Goal: Task Accomplishment & Management: Manage account settings

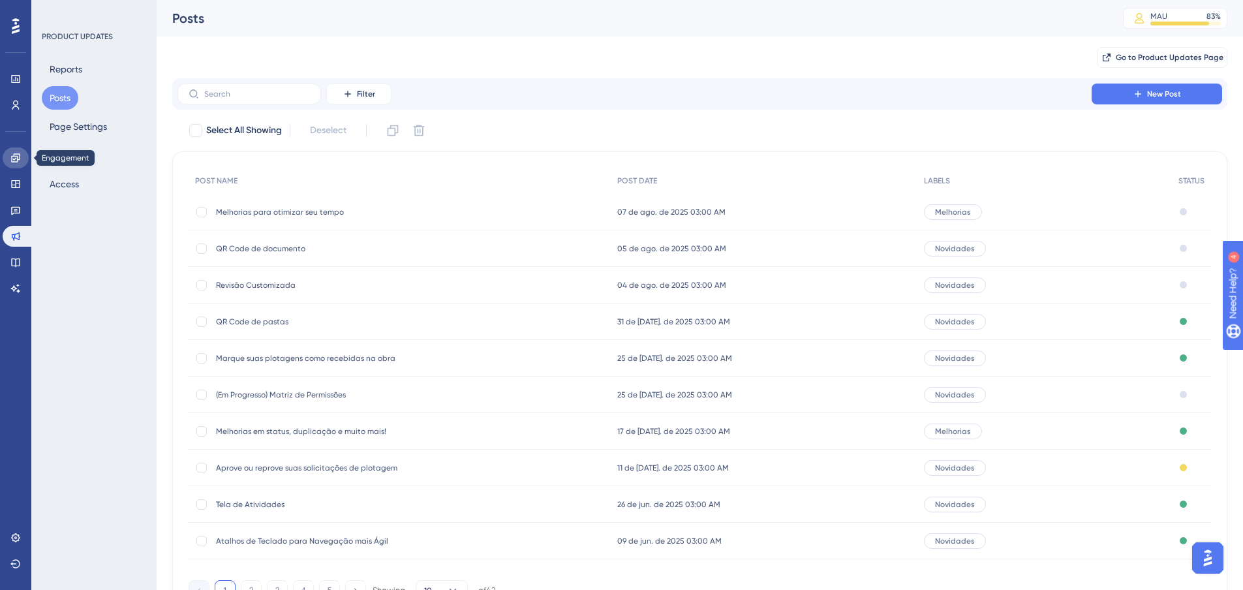
click at [18, 164] on link at bounding box center [16, 157] width 26 height 21
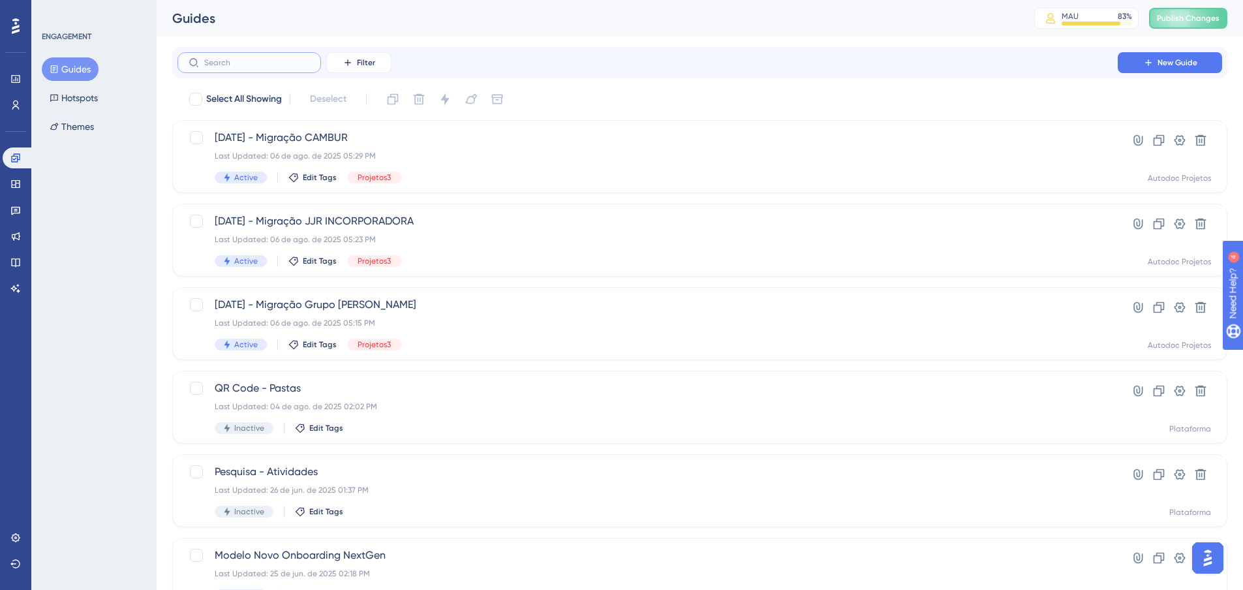
click at [228, 67] on input "text" at bounding box center [257, 62] width 106 height 9
type input "ay"
checkbox input "true"
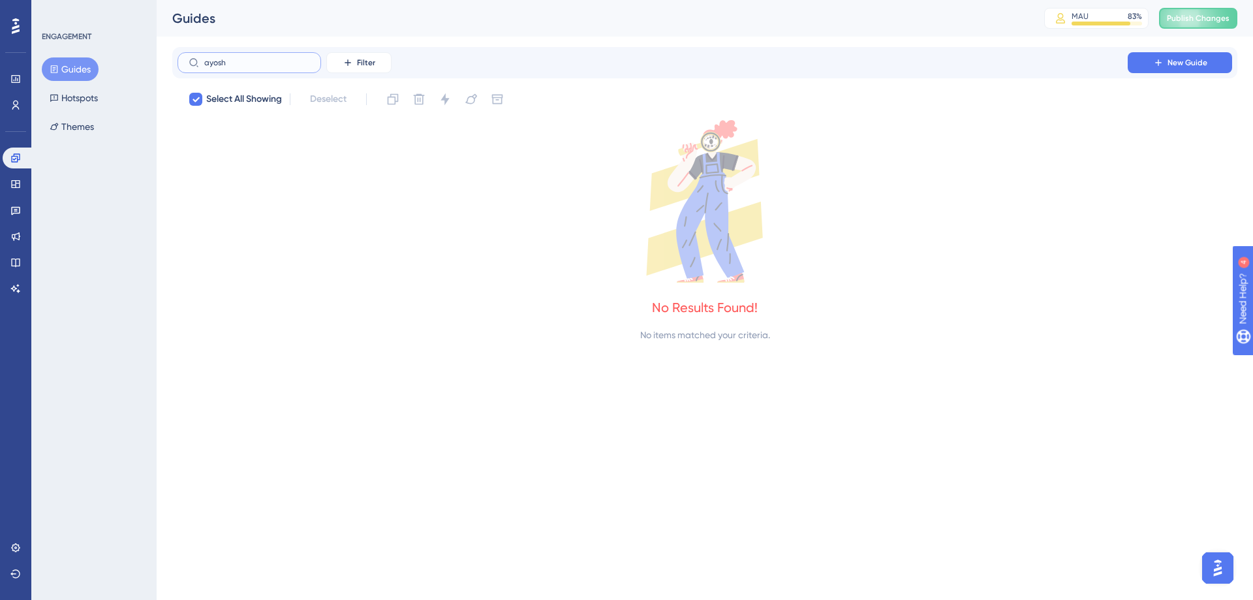
type input "ayoshi"
drag, startPoint x: 238, startPoint y: 62, endPoint x: 56, endPoint y: 29, distance: 185.0
click at [157, 33] on div "Performance Users Engagement Widgets Feedback Product Updates Knowledge Base AI…" at bounding box center [705, 181] width 1096 height 363
checkbox input "false"
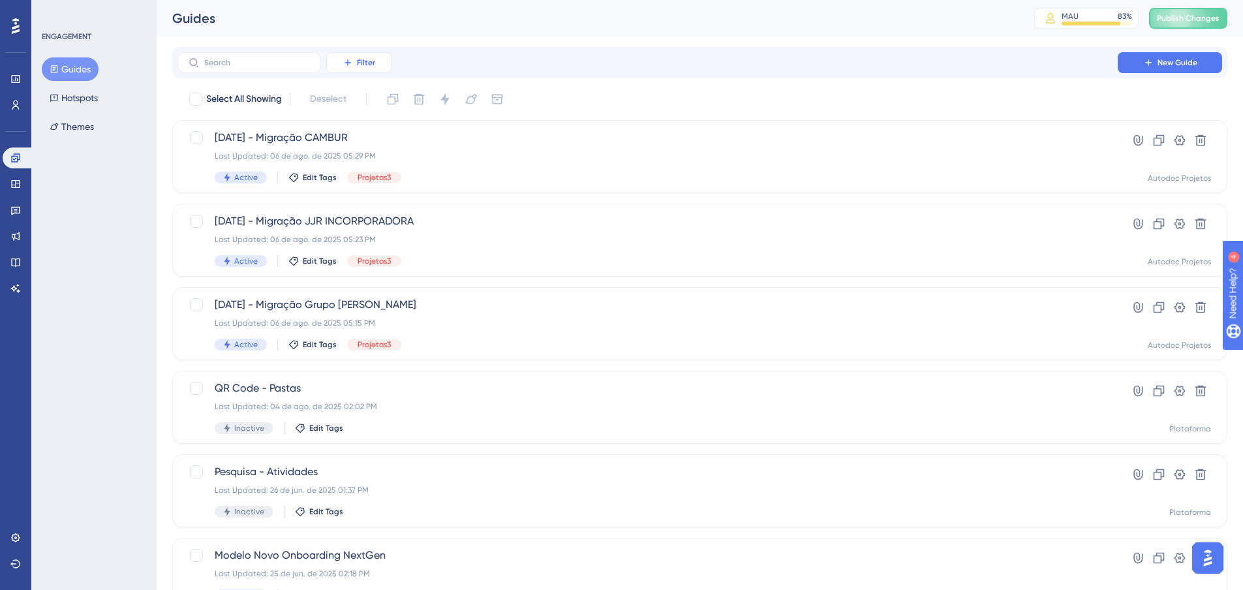
click at [367, 57] on span "Filter" at bounding box center [366, 62] width 18 height 10
click at [375, 177] on div "Status Status" at bounding box center [372, 178] width 54 height 26
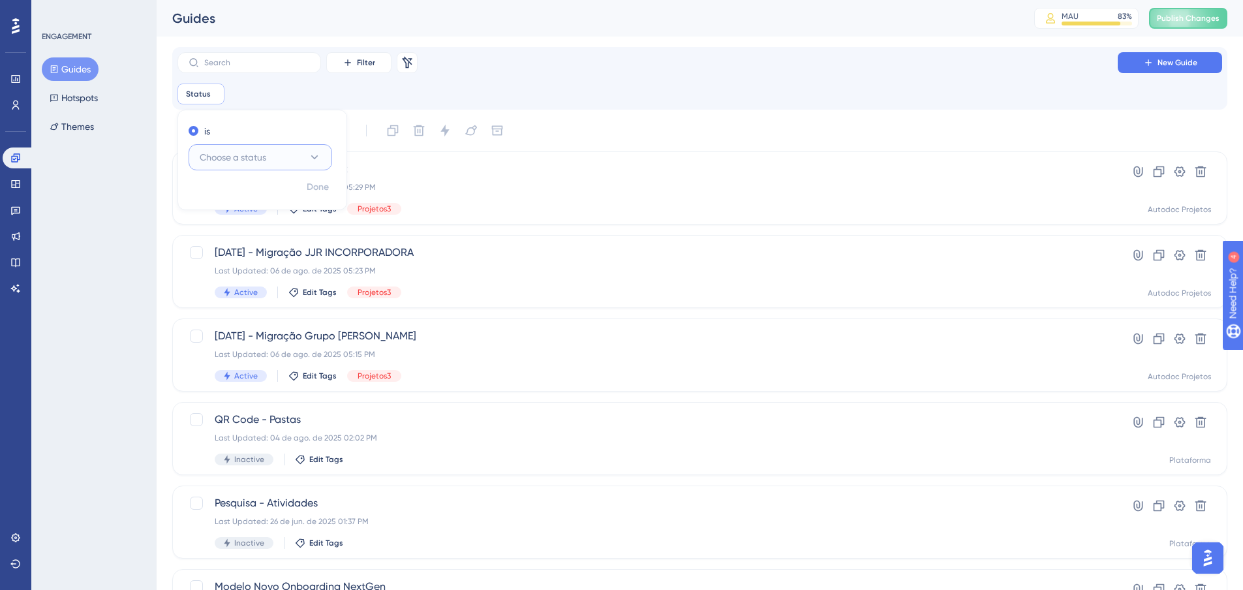
click at [324, 157] on button "Choose a status" at bounding box center [261, 157] width 144 height 26
click at [264, 194] on div "Active Active" at bounding box center [261, 197] width 106 height 26
click at [324, 187] on span "Done" at bounding box center [318, 187] width 22 height 16
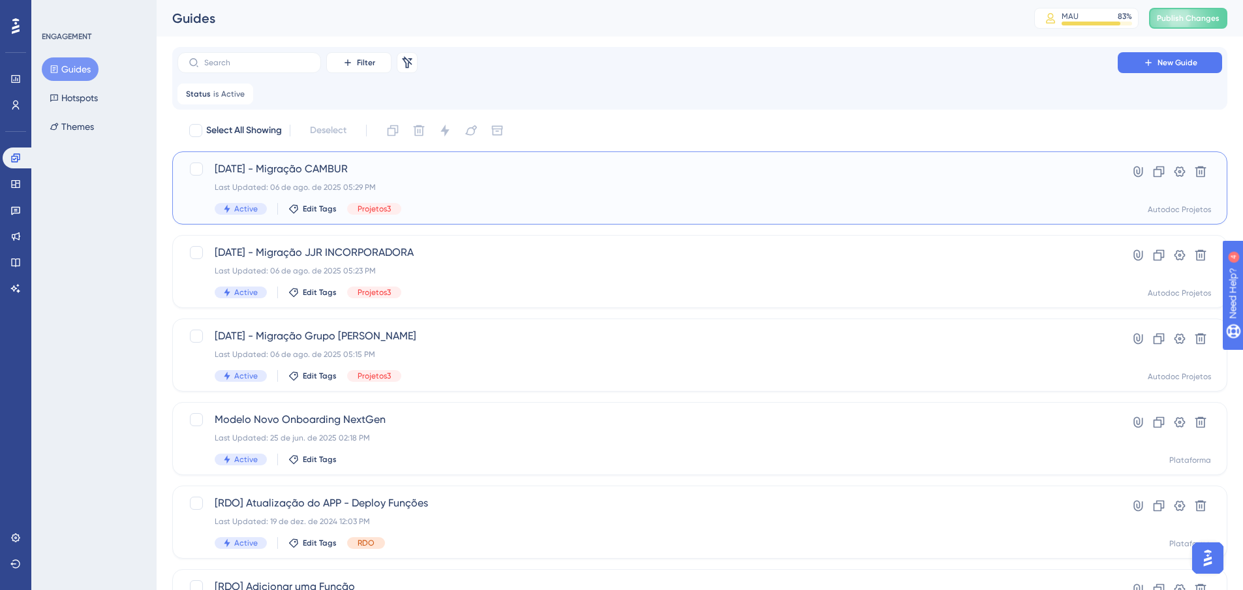
click at [240, 208] on span "Active" at bounding box center [245, 209] width 23 height 10
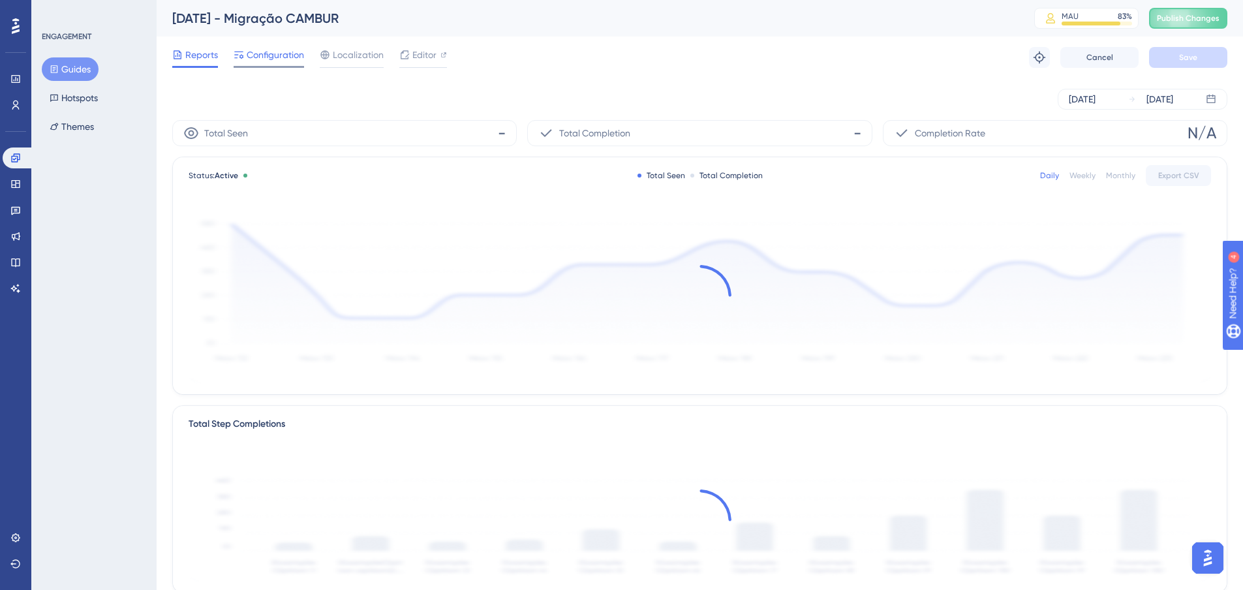
click at [286, 57] on span "Configuration" at bounding box center [275, 55] width 57 height 16
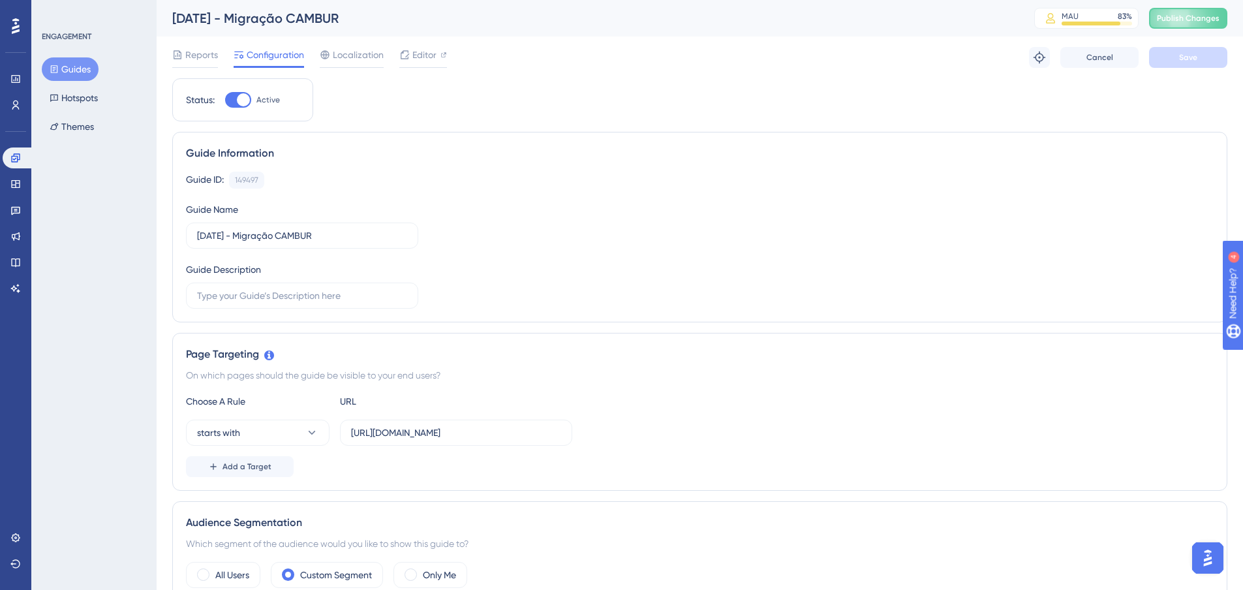
click at [234, 99] on div at bounding box center [238, 100] width 26 height 16
click at [225, 100] on input "Active" at bounding box center [224, 100] width 1 height 1
click at [237, 102] on div at bounding box center [232, 99] width 13 height 13
click at [225, 100] on input "Inactive" at bounding box center [224, 100] width 1 height 1
checkbox input "true"
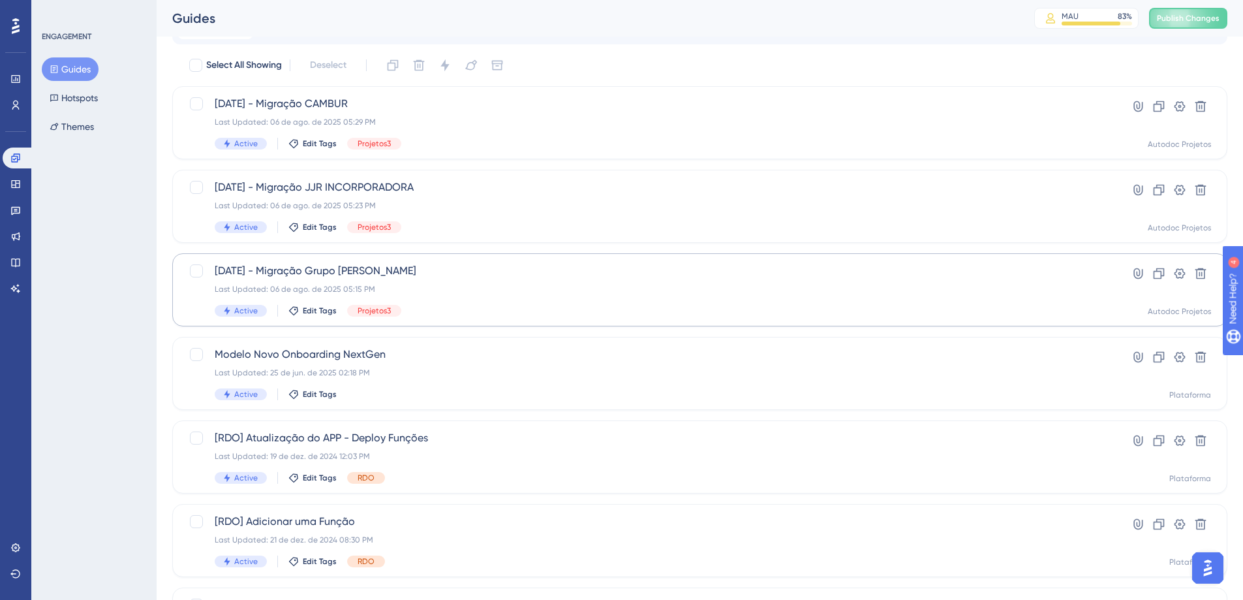
scroll to position [131, 0]
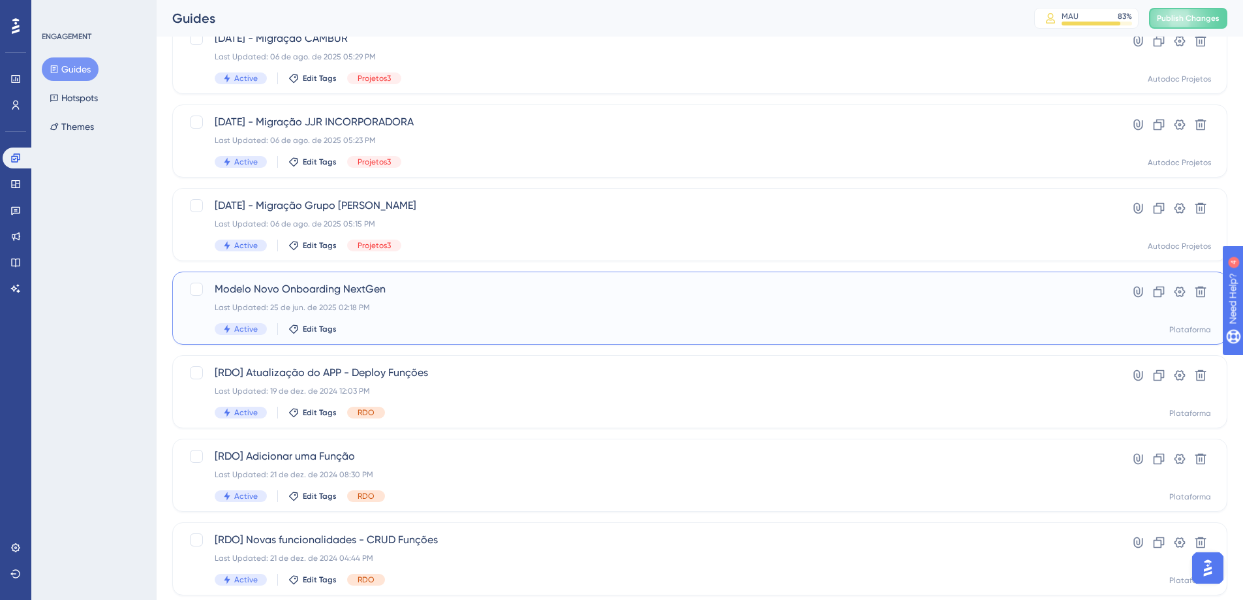
click at [412, 288] on span "Modelo Novo Onboarding NextGen" at bounding box center [648, 289] width 866 height 16
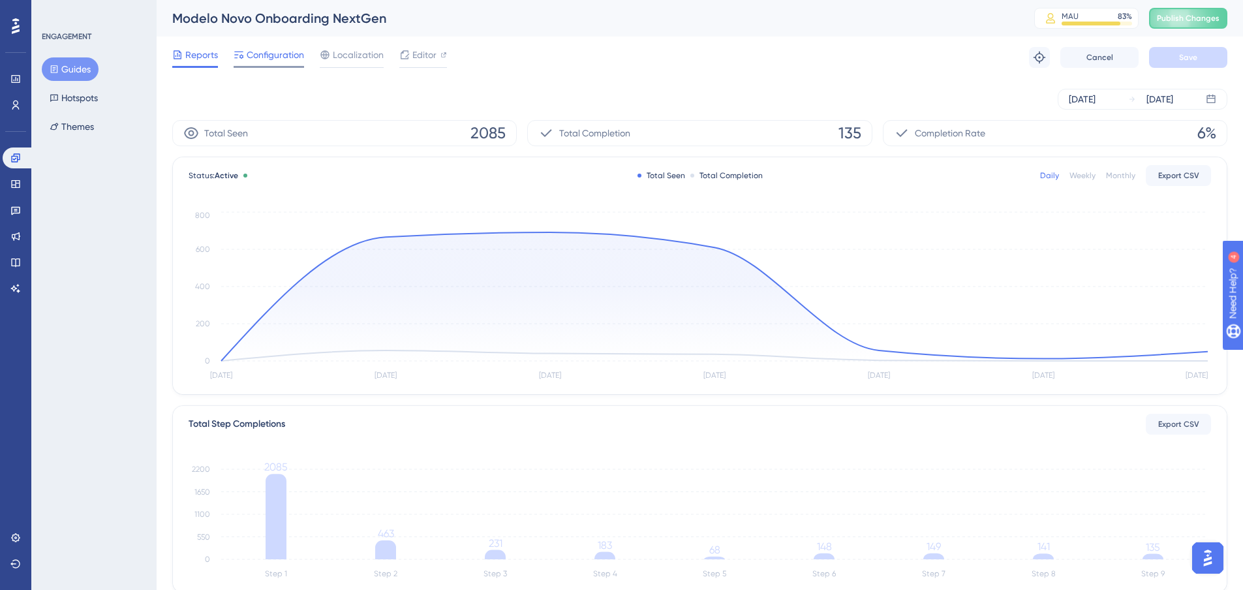
click at [291, 56] on span "Configuration" at bounding box center [275, 55] width 57 height 16
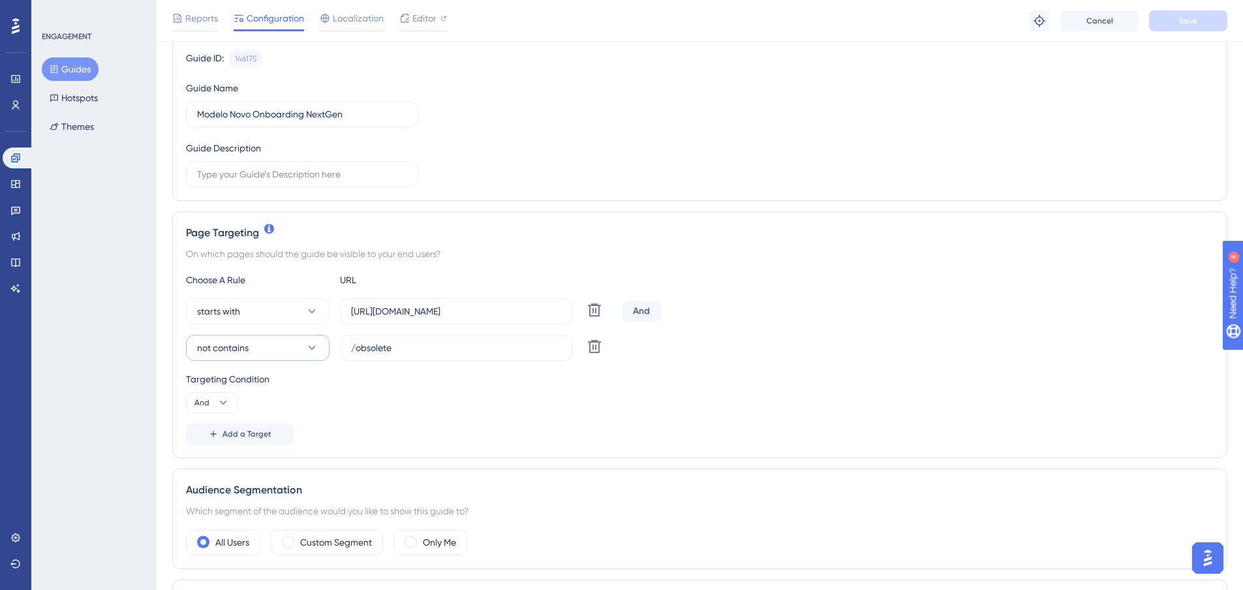
scroll to position [131, 0]
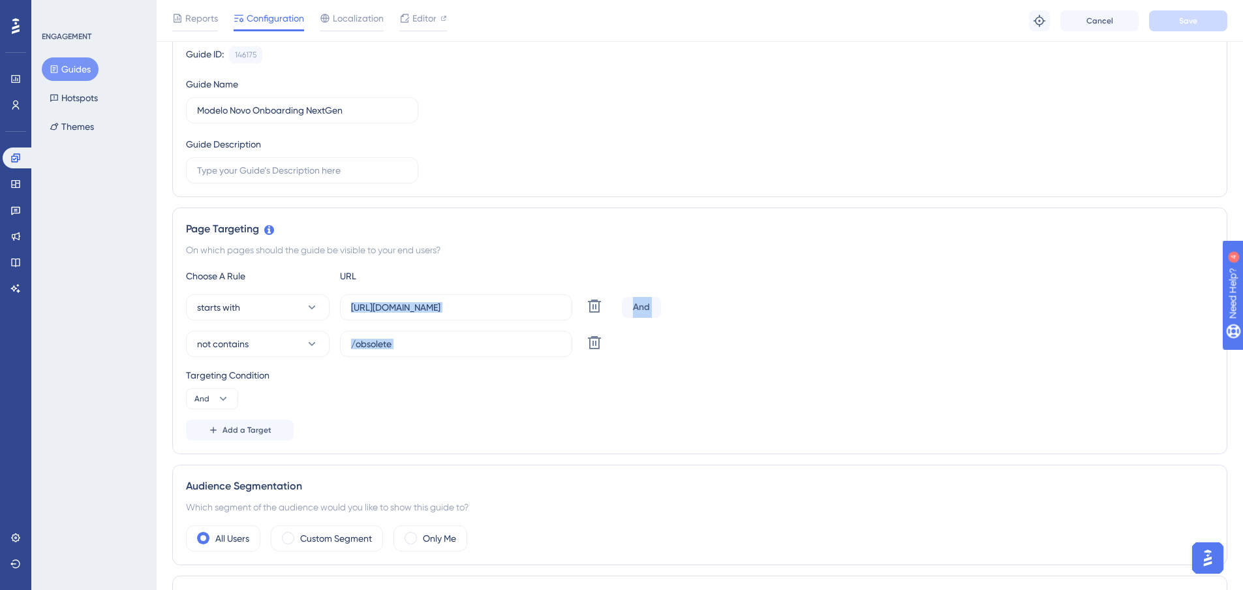
drag, startPoint x: 508, startPoint y: 318, endPoint x: 640, endPoint y: 322, distance: 131.2
click at [653, 327] on div "starts with [URL][DOMAIN_NAME] Delete And not contains /obsolete Delete" at bounding box center [700, 325] width 1028 height 63
click at [506, 305] on input "[URL][DOMAIN_NAME]" at bounding box center [456, 307] width 210 height 14
drag, startPoint x: 540, startPoint y: 309, endPoint x: 592, endPoint y: 313, distance: 52.4
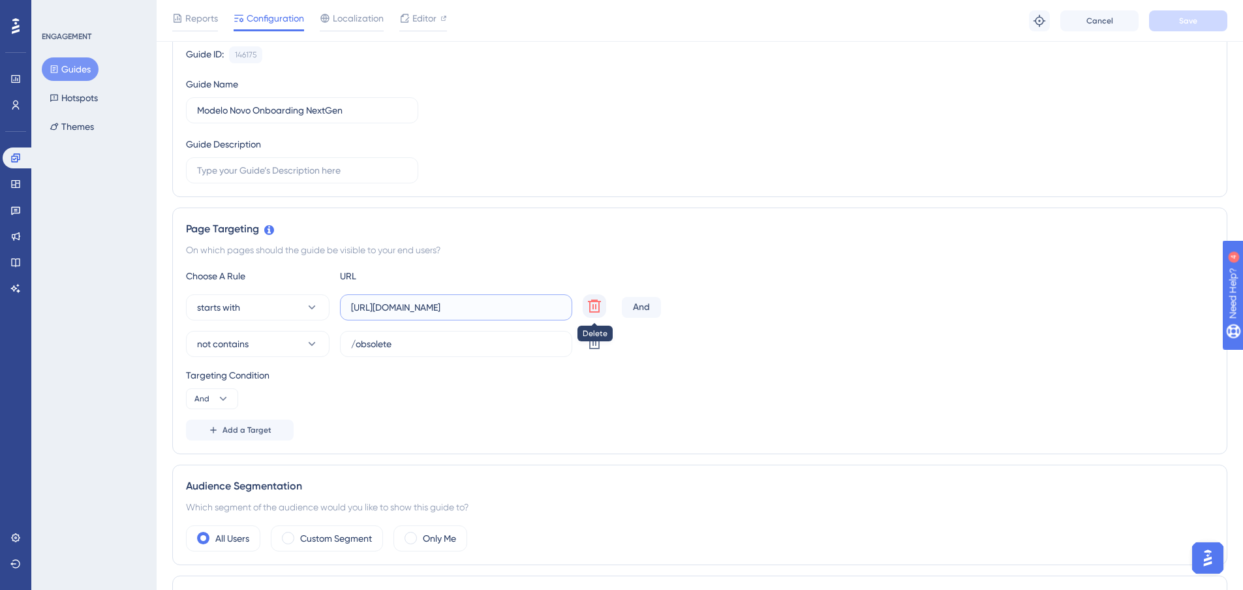
click at [592, 313] on div "starts with [URL][DOMAIN_NAME] Delete" at bounding box center [401, 307] width 431 height 26
click at [536, 394] on div "Targeting Condition And" at bounding box center [700, 388] width 1028 height 42
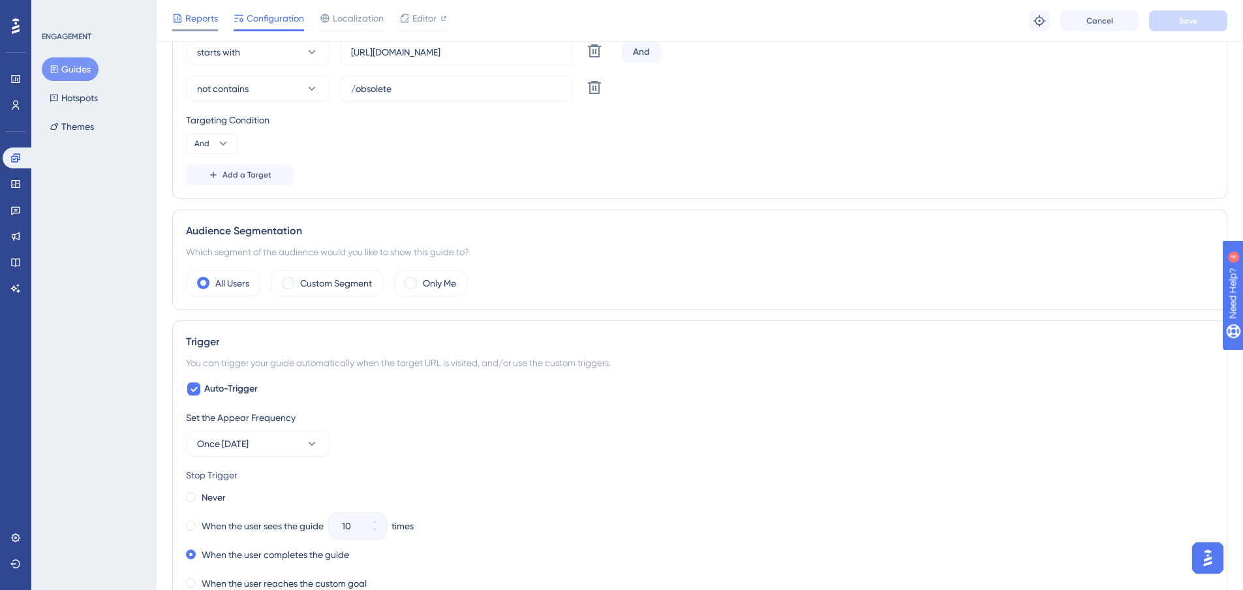
scroll to position [457, 0]
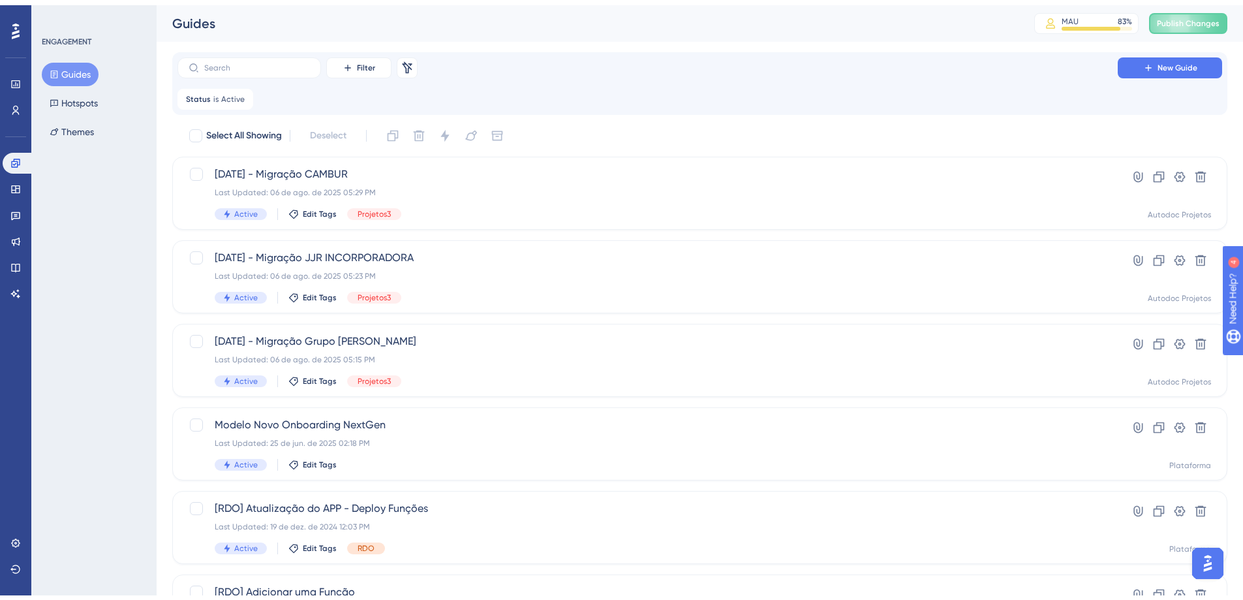
scroll to position [89, 0]
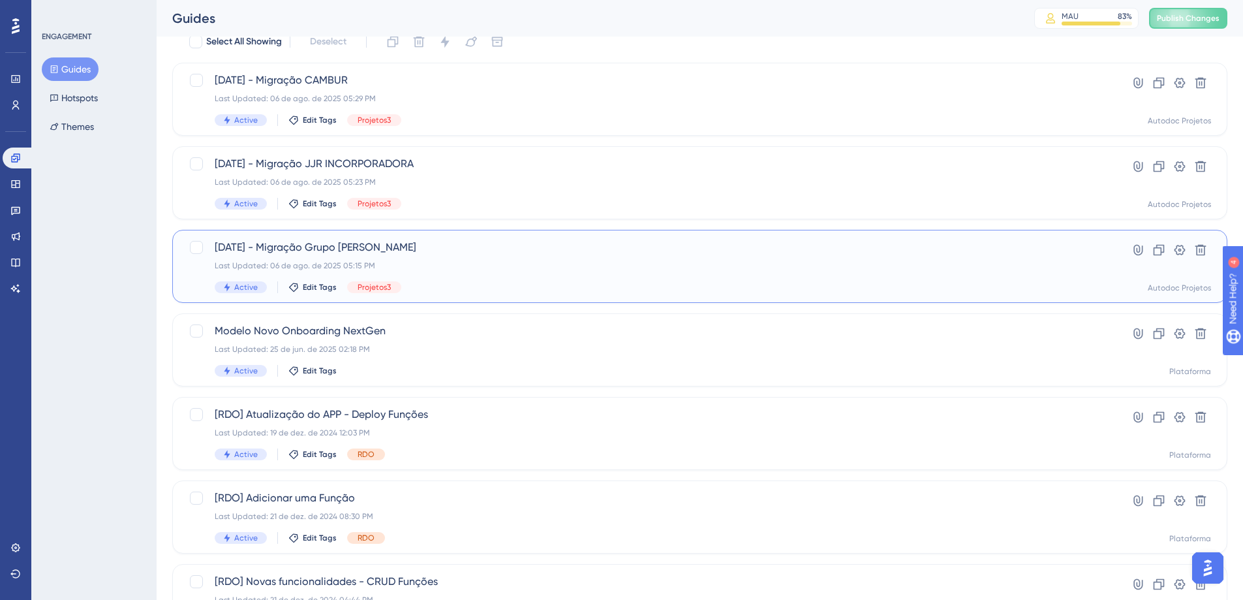
click at [357, 251] on span "[DATE] - Migração Grupo [PERSON_NAME]" at bounding box center [648, 248] width 866 height 16
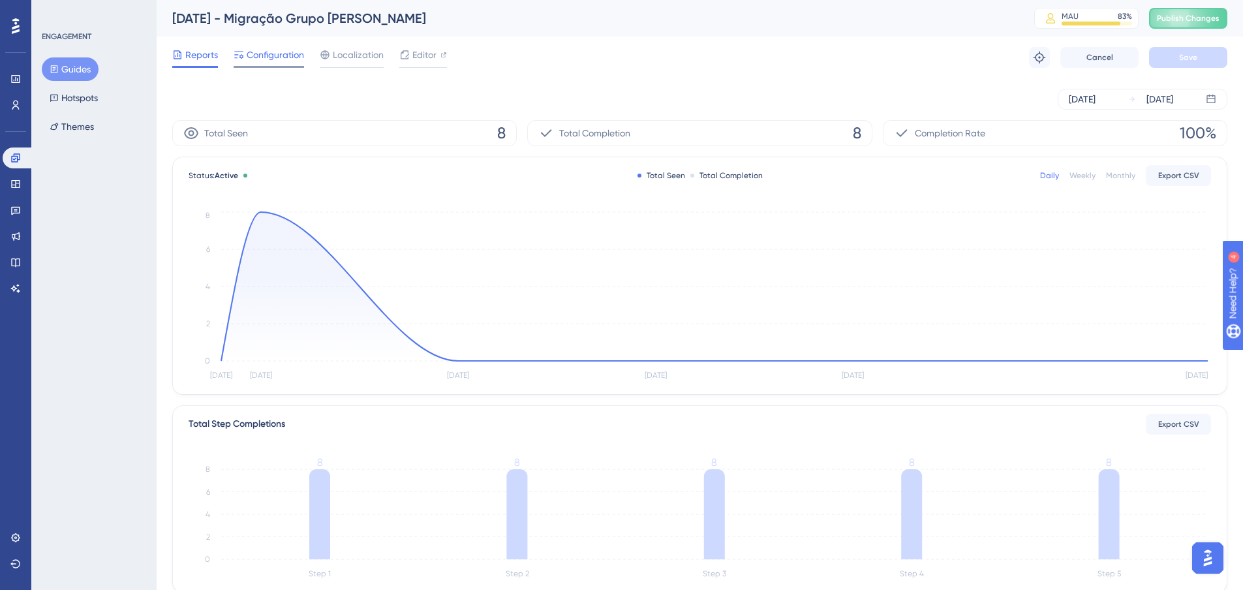
click at [284, 48] on span "Configuration" at bounding box center [275, 55] width 57 height 16
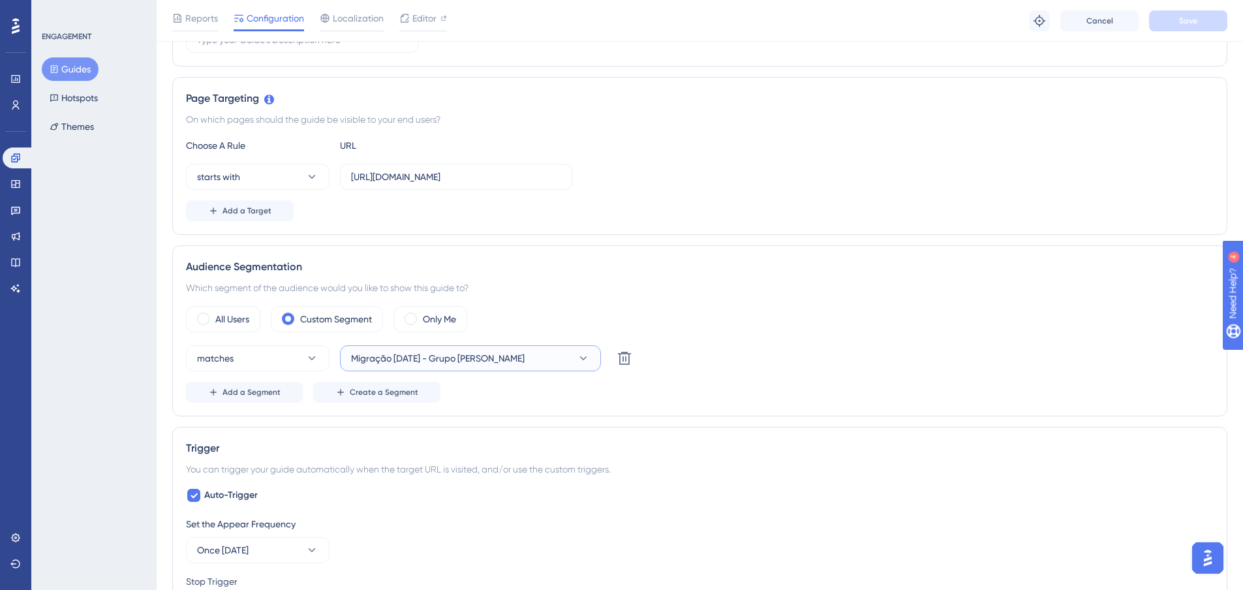
click at [499, 358] on span "Migração [DATE] - Grupo [PERSON_NAME]" at bounding box center [438, 358] width 174 height 16
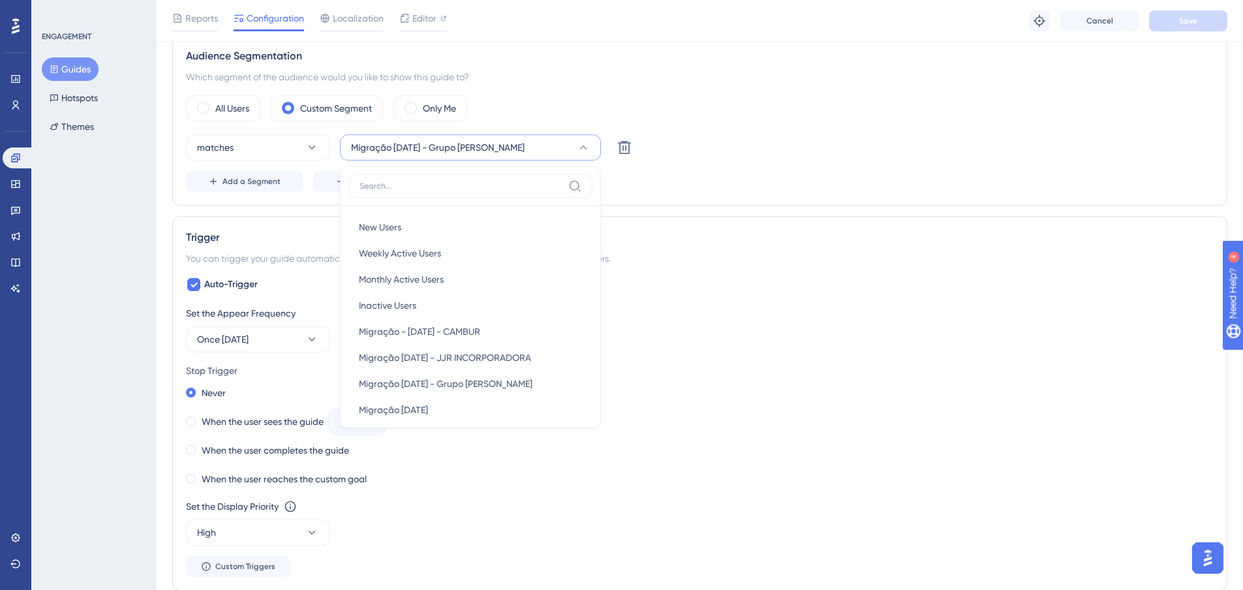
click at [886, 151] on div "matches Migração [DATE] - Grupo [PERSON_NAME] New Users New Users Weekly Active…" at bounding box center [700, 147] width 1028 height 26
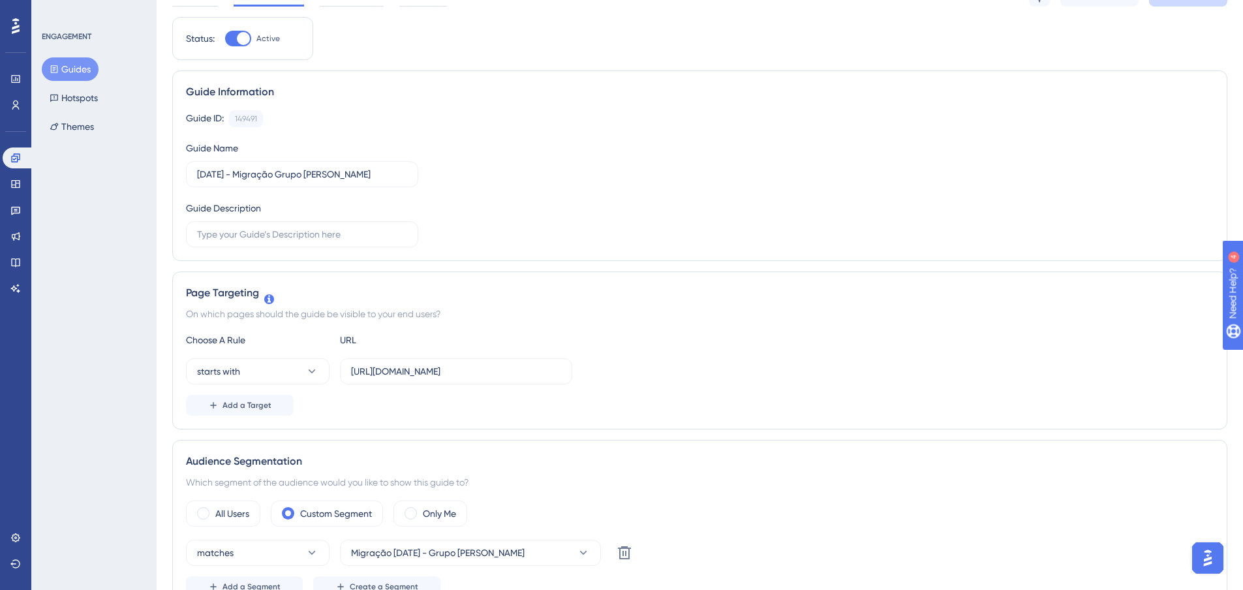
scroll to position [0, 0]
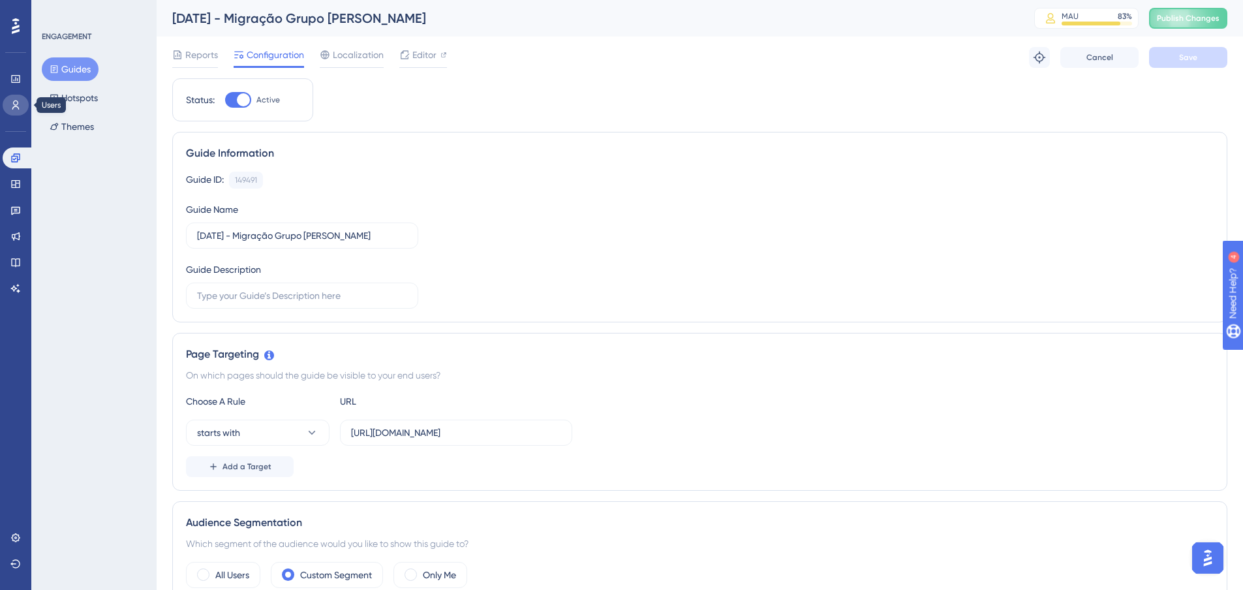
click at [18, 101] on icon at bounding box center [15, 105] width 10 height 10
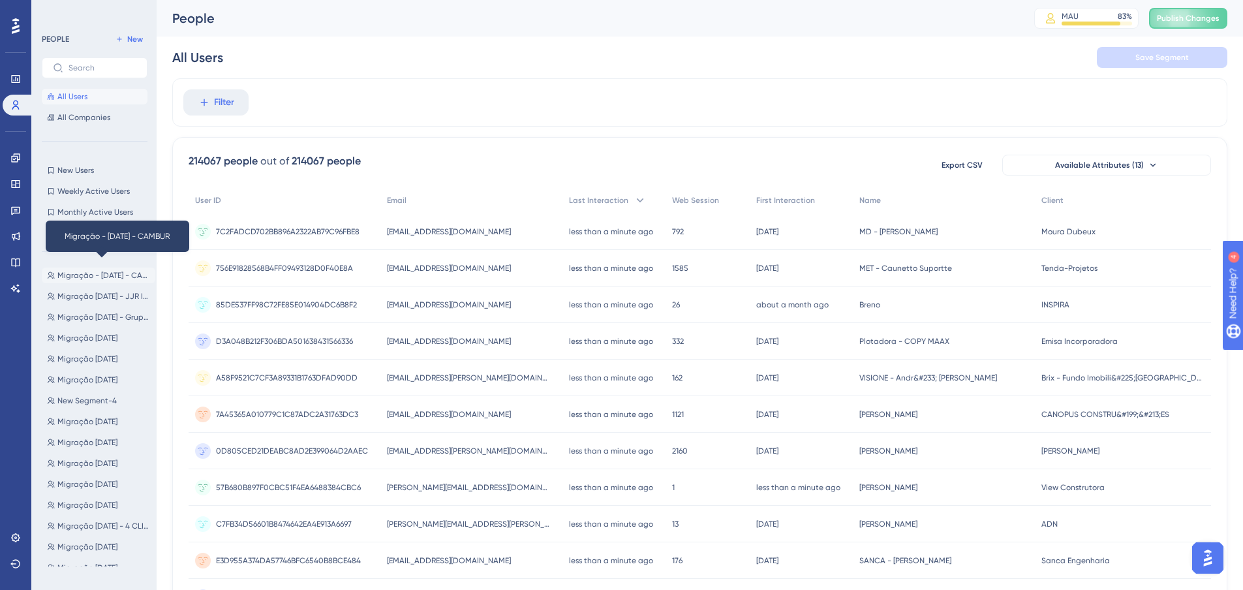
click at [99, 272] on span "Migração - [DATE] - CAMBUR" at bounding box center [103, 275] width 93 height 10
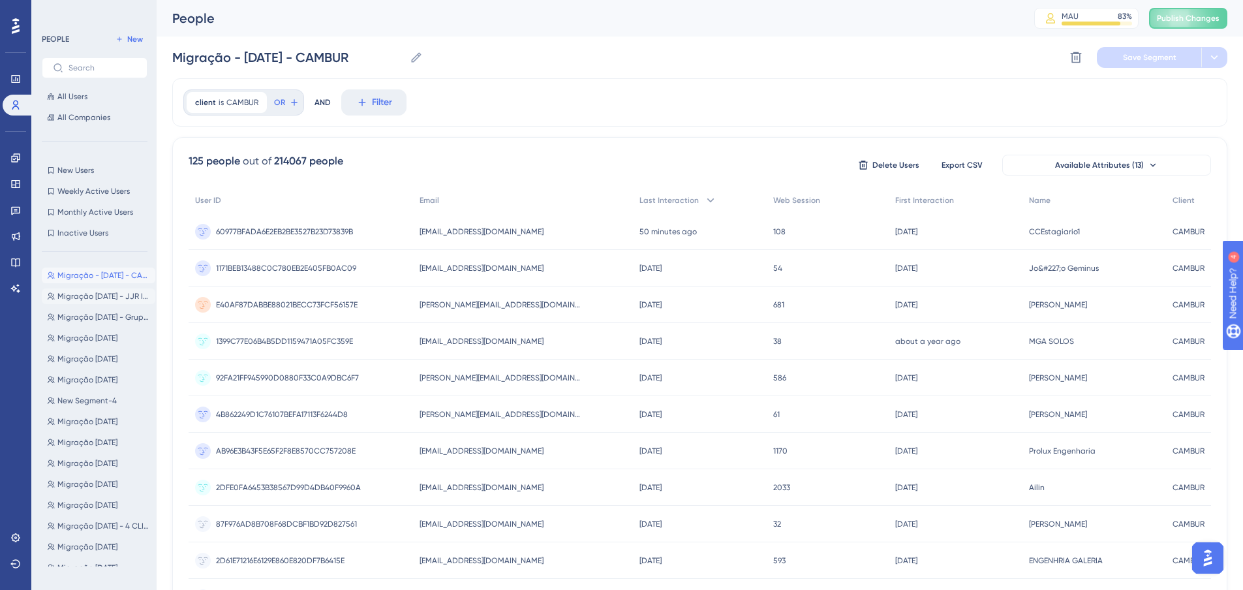
drag, startPoint x: 110, startPoint y: 304, endPoint x: 104, endPoint y: 297, distance: 9.3
click at [108, 303] on div "Migração - [DATE] - CAMBUR Migração - [DATE] - CAMBUR Migração [DATE] - JJR INC…" at bounding box center [99, 414] width 114 height 304
click at [104, 296] on span "Migração [DATE] - JJR INCORPORADORA" at bounding box center [103, 296] width 93 height 10
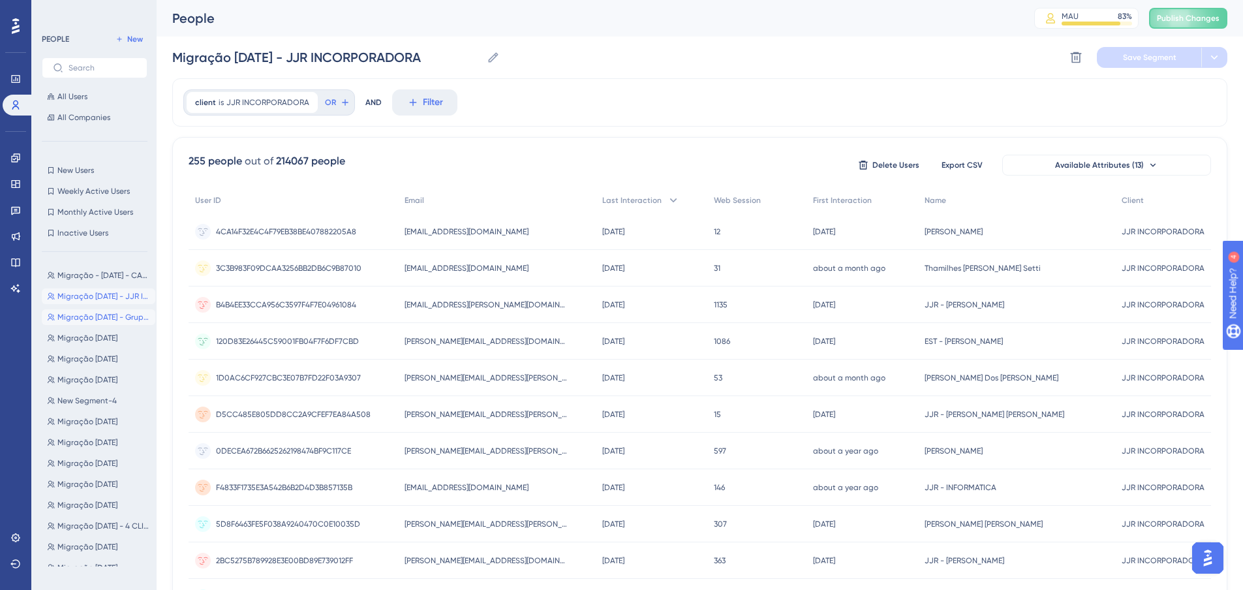
click at [112, 318] on span "Migração [DATE] - Grupo [PERSON_NAME]" at bounding box center [103, 317] width 93 height 10
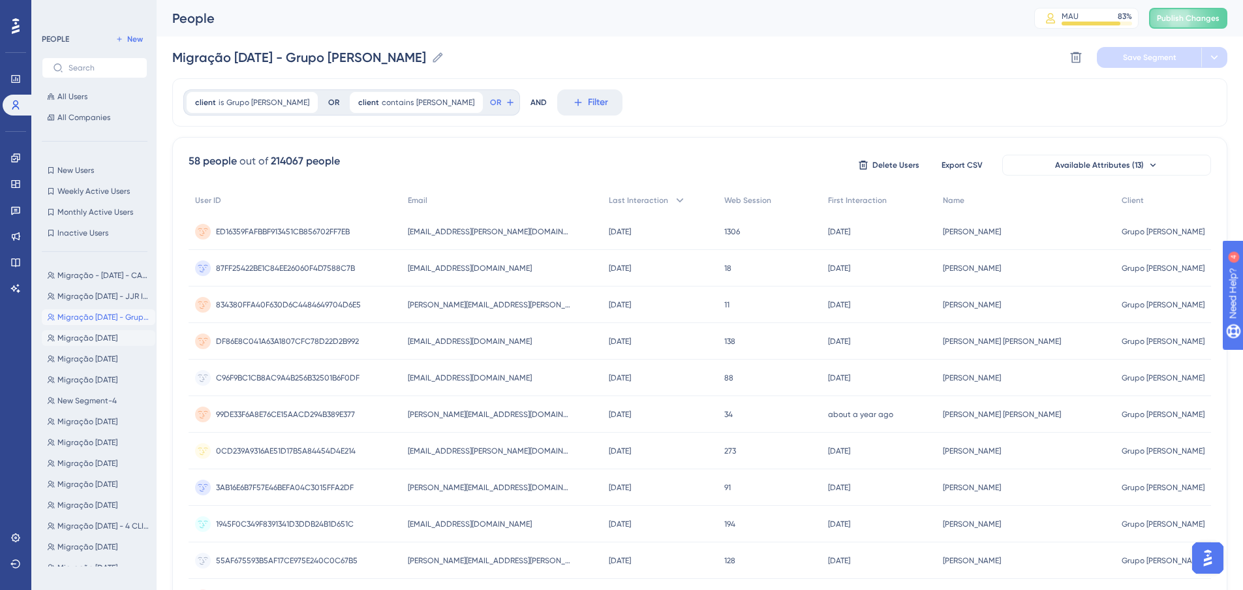
click at [115, 333] on span "Migração [DATE]" at bounding box center [87, 338] width 60 height 10
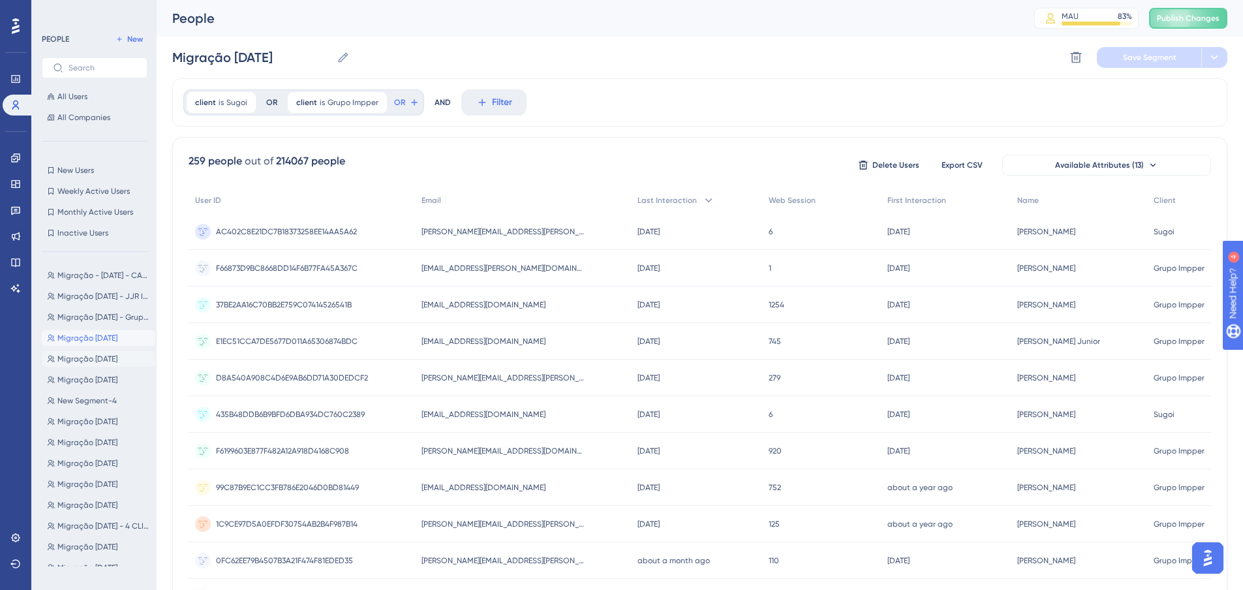
click at [106, 358] on span "Migração [DATE]" at bounding box center [87, 359] width 60 height 10
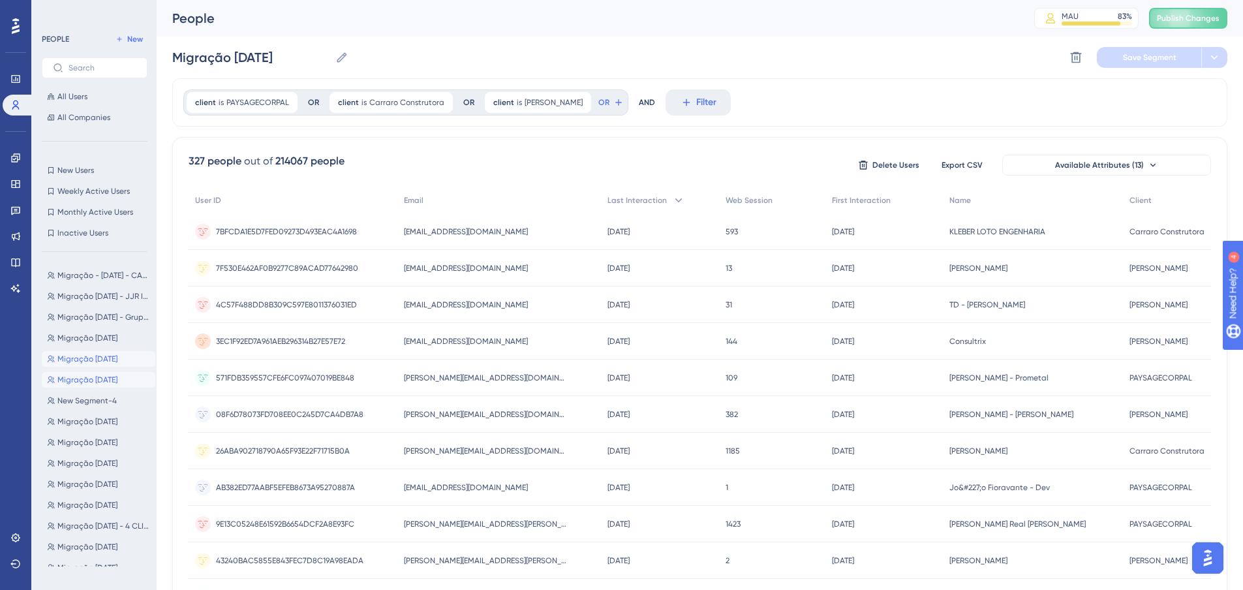
click at [114, 375] on span "Migração [DATE]" at bounding box center [87, 380] width 60 height 10
click at [108, 401] on span "New Segment-4" at bounding box center [86, 400] width 59 height 10
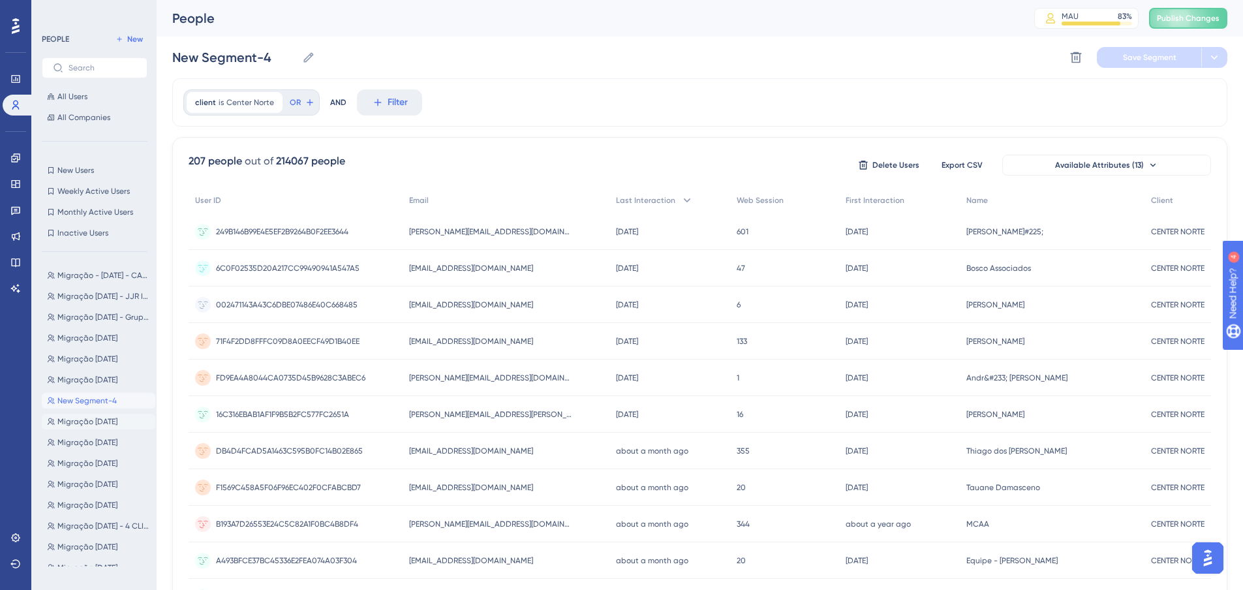
click at [111, 419] on span "Migração [DATE]" at bounding box center [87, 421] width 60 height 10
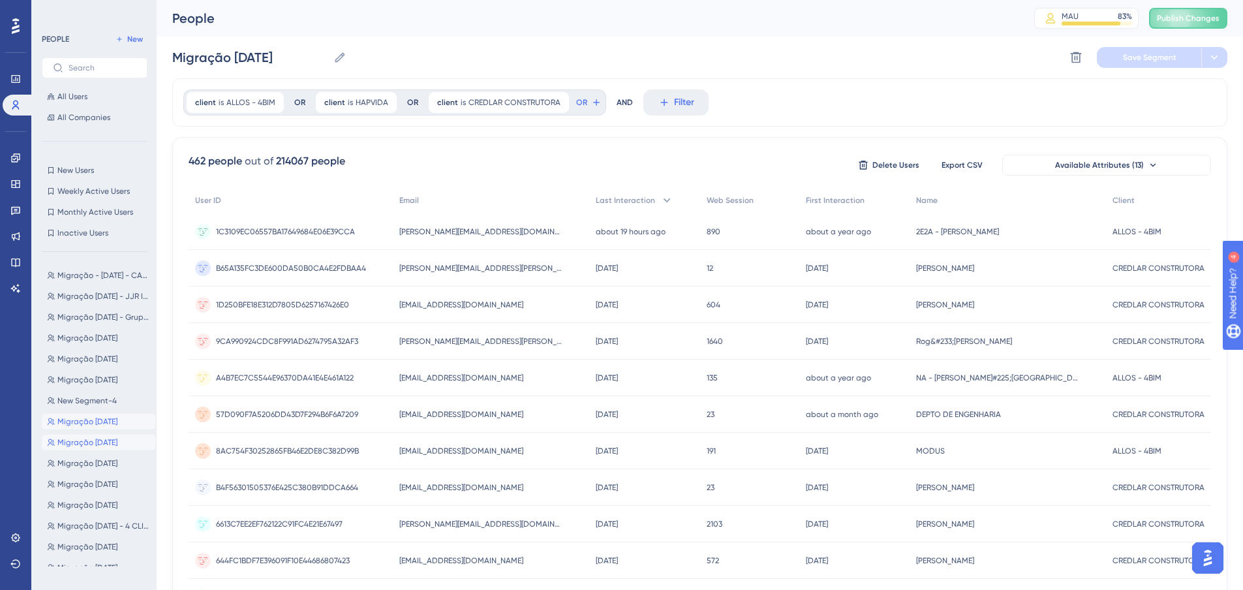
click at [117, 441] on span "Migração [DATE]" at bounding box center [87, 442] width 60 height 10
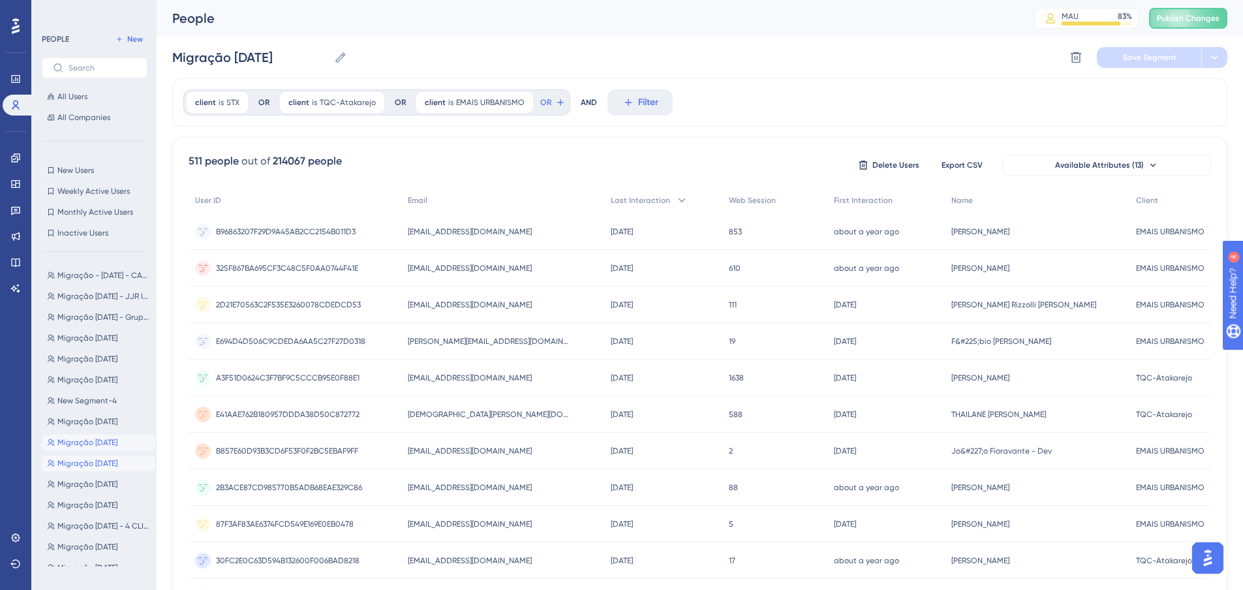
click at [103, 466] on span "Migração [DATE]" at bounding box center [87, 463] width 60 height 10
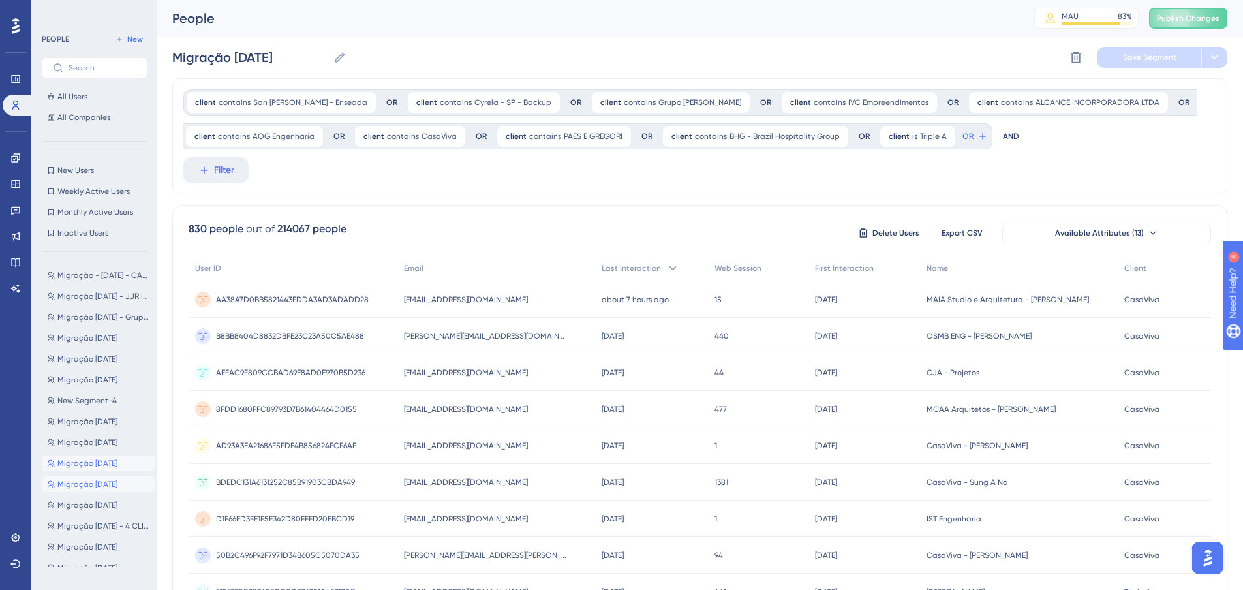
click at [109, 484] on span "Migração [DATE]" at bounding box center [87, 484] width 60 height 10
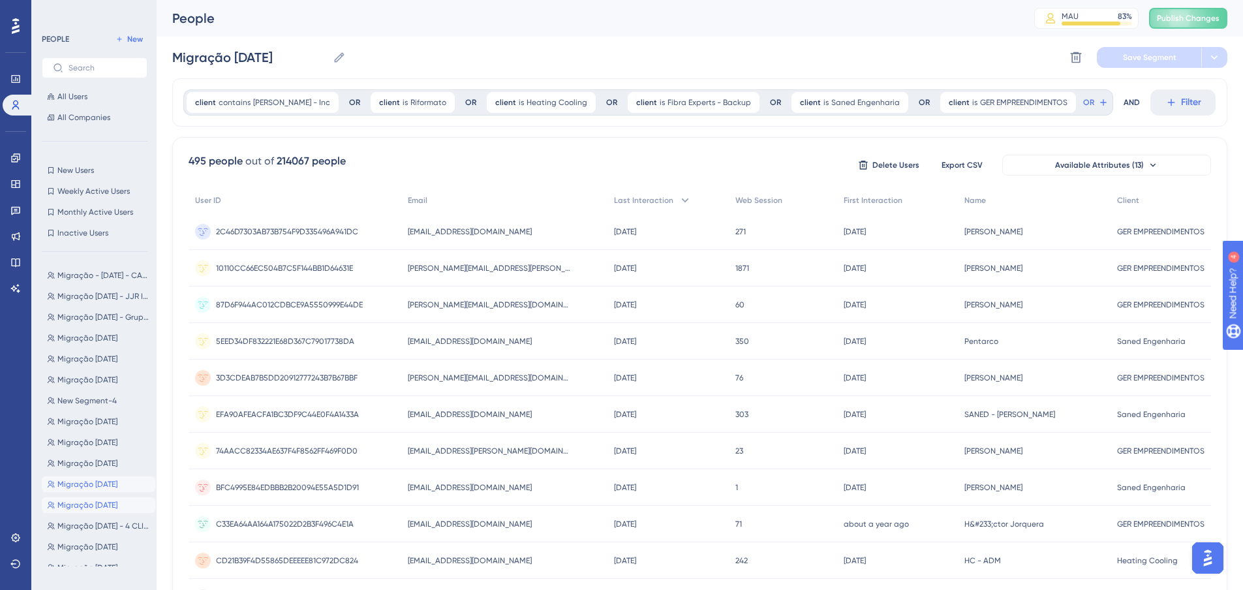
click at [84, 501] on span "Migração [DATE]" at bounding box center [87, 505] width 60 height 10
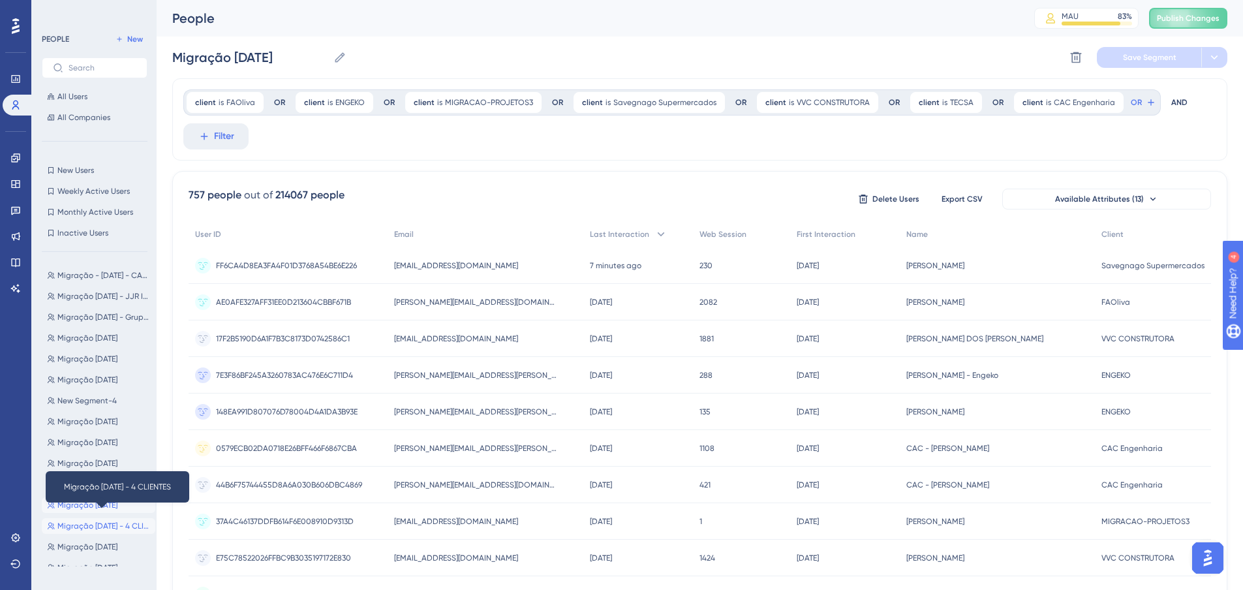
click at [110, 529] on span "Migração [DATE] - 4 CLIENTES" at bounding box center [103, 526] width 93 height 10
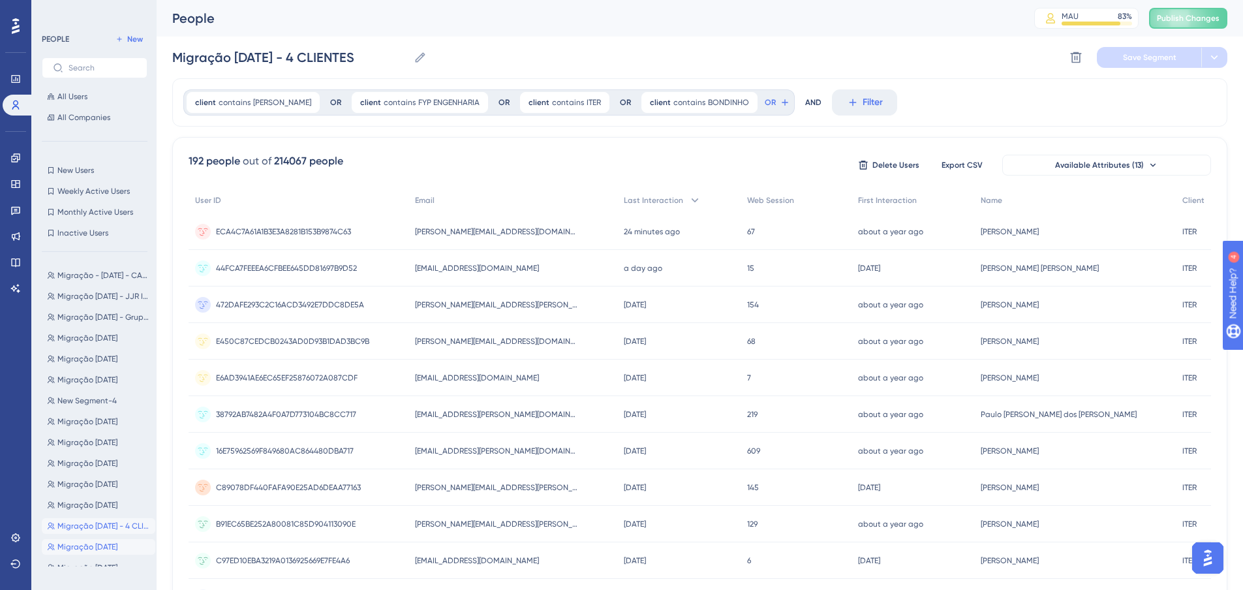
click at [95, 545] on span "Migração [DATE]" at bounding box center [87, 547] width 60 height 10
type input "Migração [DATE]"
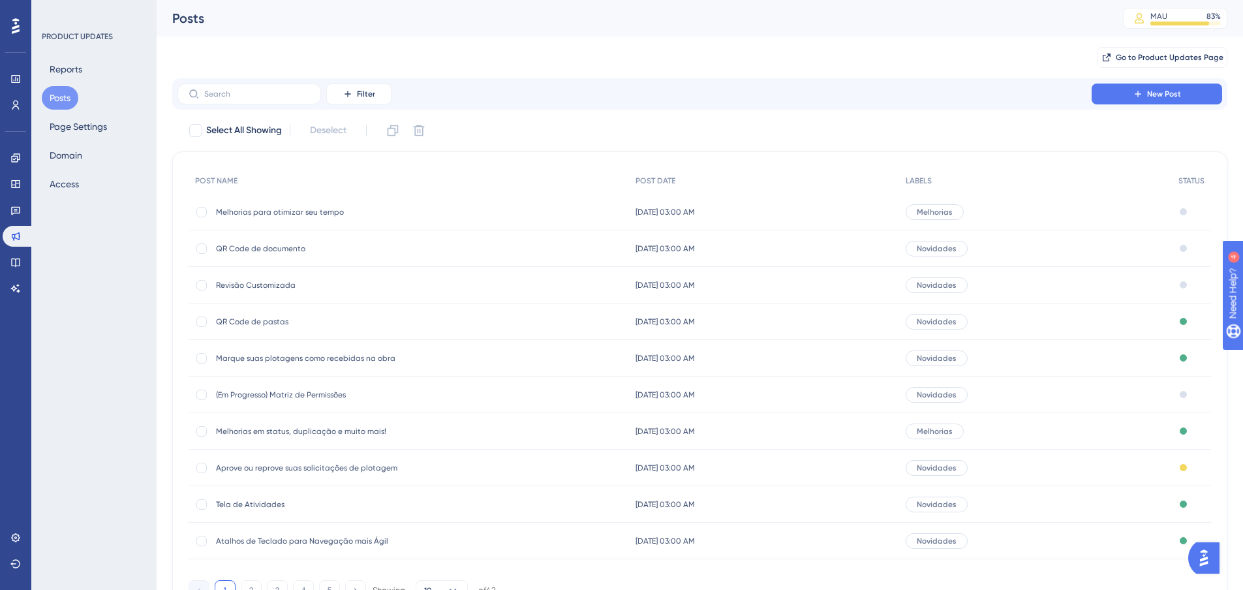
click at [245, 281] on span "Revisão Customizada" at bounding box center [320, 285] width 209 height 10
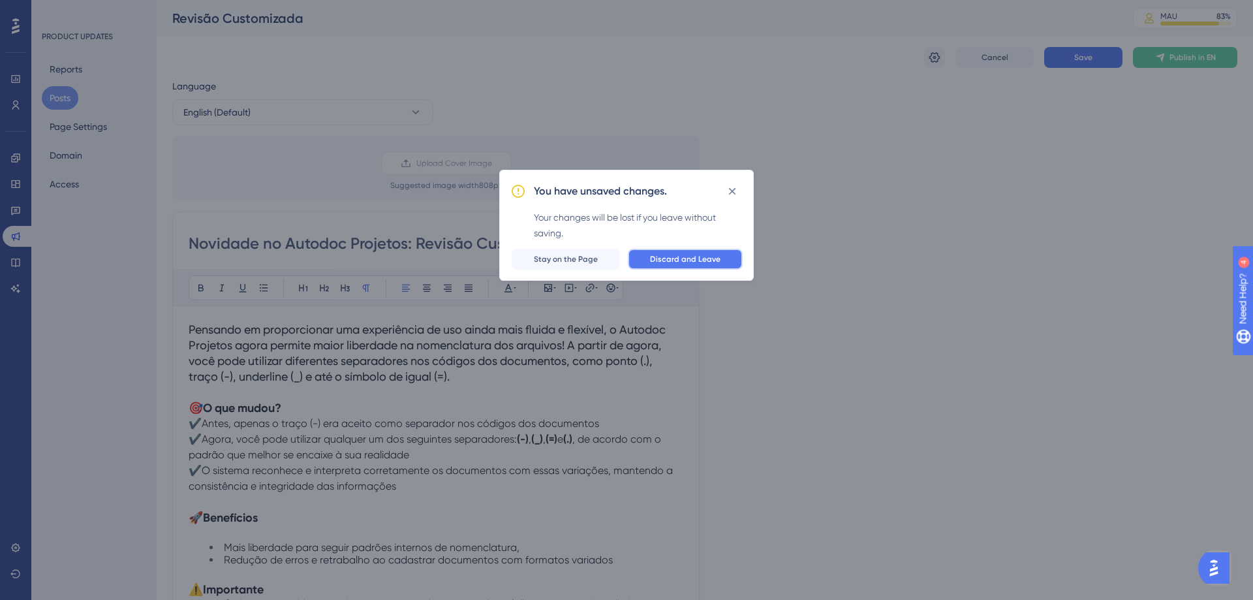
click at [673, 262] on span "Discard and Leave" at bounding box center [685, 259] width 70 height 10
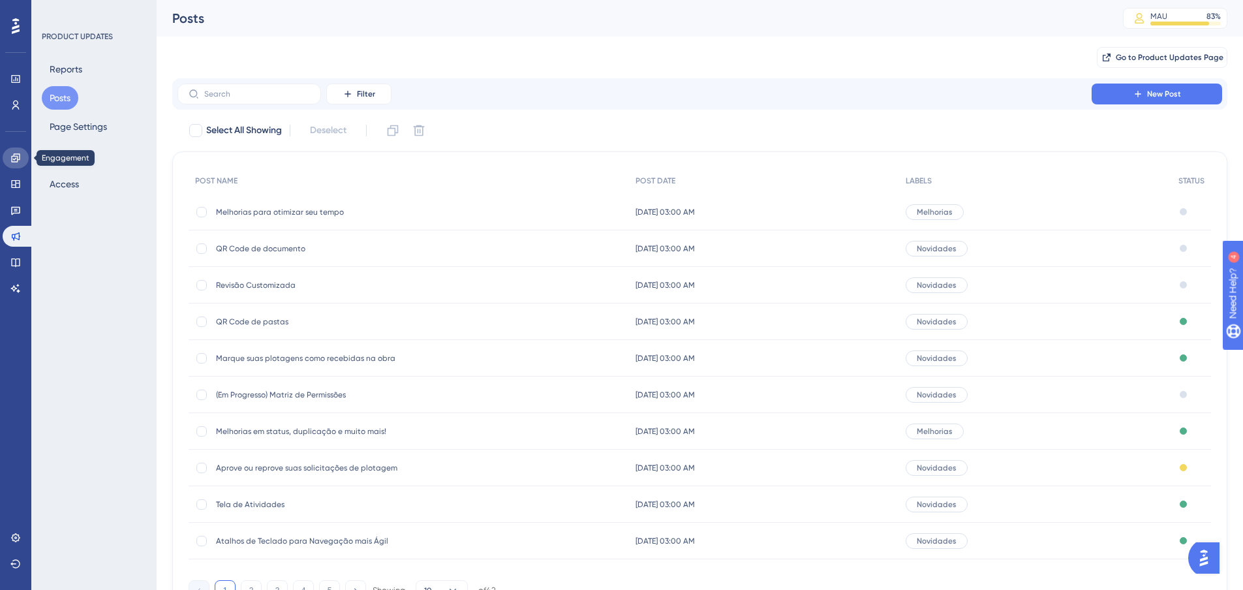
click at [10, 158] on link at bounding box center [16, 157] width 26 height 21
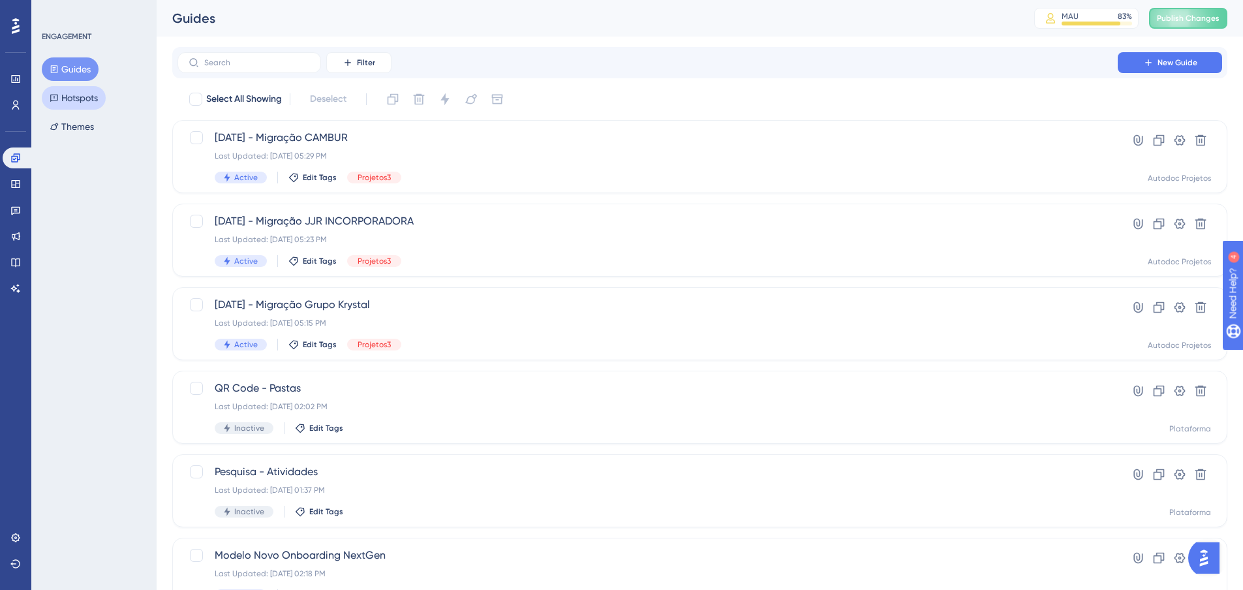
click at [93, 106] on button "Hotspots" at bounding box center [74, 97] width 64 height 23
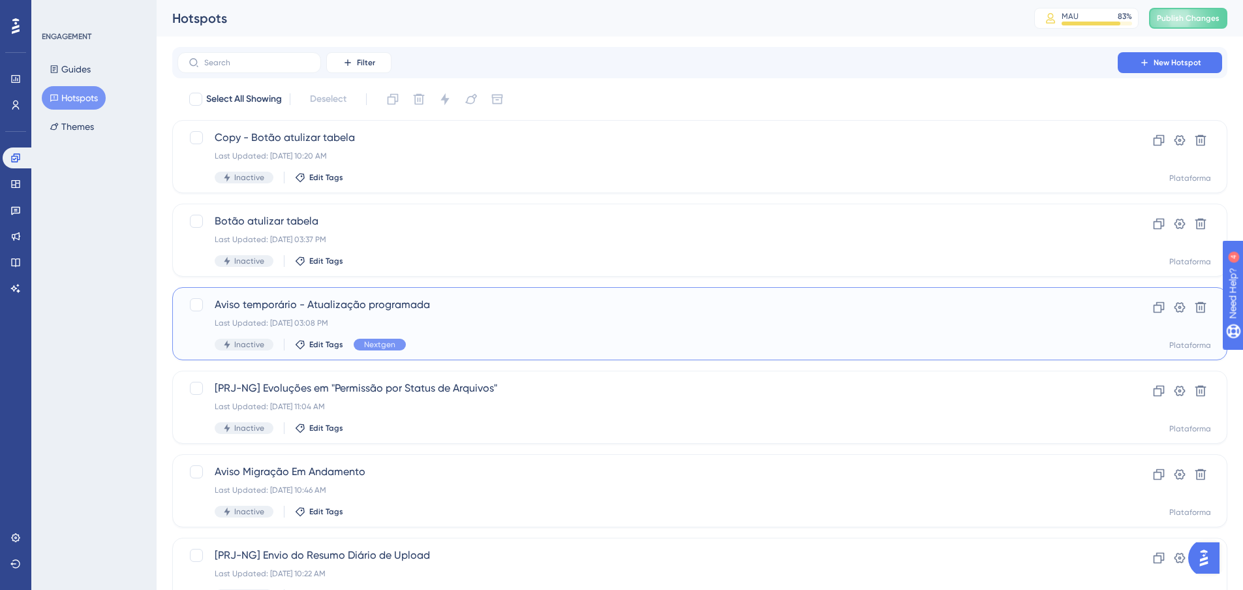
click at [434, 315] on div "Aviso temporário - Atualização programada Last Updated: 04 de ago. de 2025 03:0…" at bounding box center [648, 324] width 866 height 54
click at [301, 61] on input "text" at bounding box center [257, 62] width 106 height 9
click at [326, 65] on div "Filter" at bounding box center [285, 62] width 214 height 21
click at [337, 62] on button "Filter" at bounding box center [358, 62] width 65 height 21
click at [379, 175] on div "Status Status" at bounding box center [372, 178] width 54 height 26
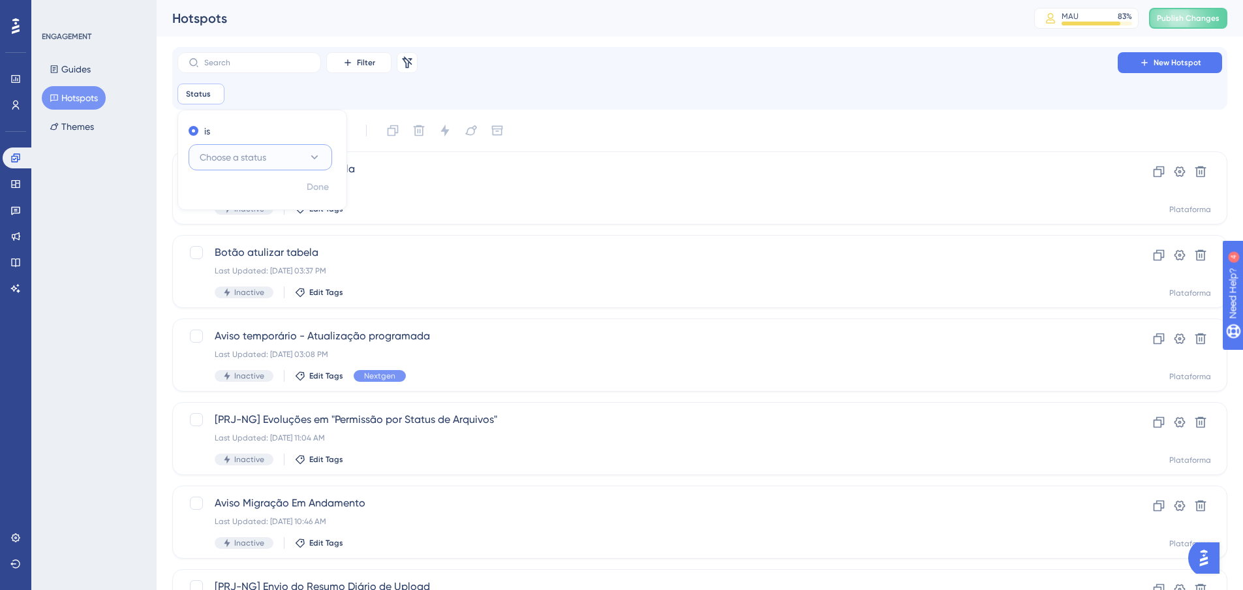
click at [241, 166] on button "Choose a status" at bounding box center [261, 157] width 144 height 26
click at [245, 196] on div "Active Active" at bounding box center [261, 197] width 106 height 26
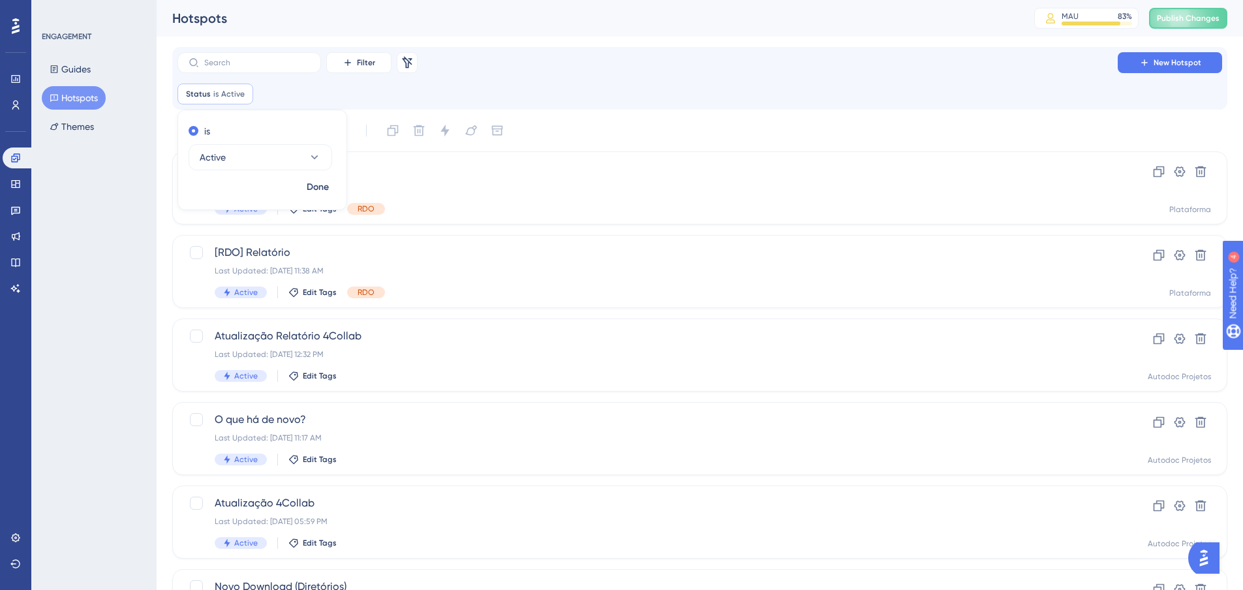
click at [706, 97] on div "Status is Active Active Remove is Active Done" at bounding box center [700, 94] width 1045 height 21
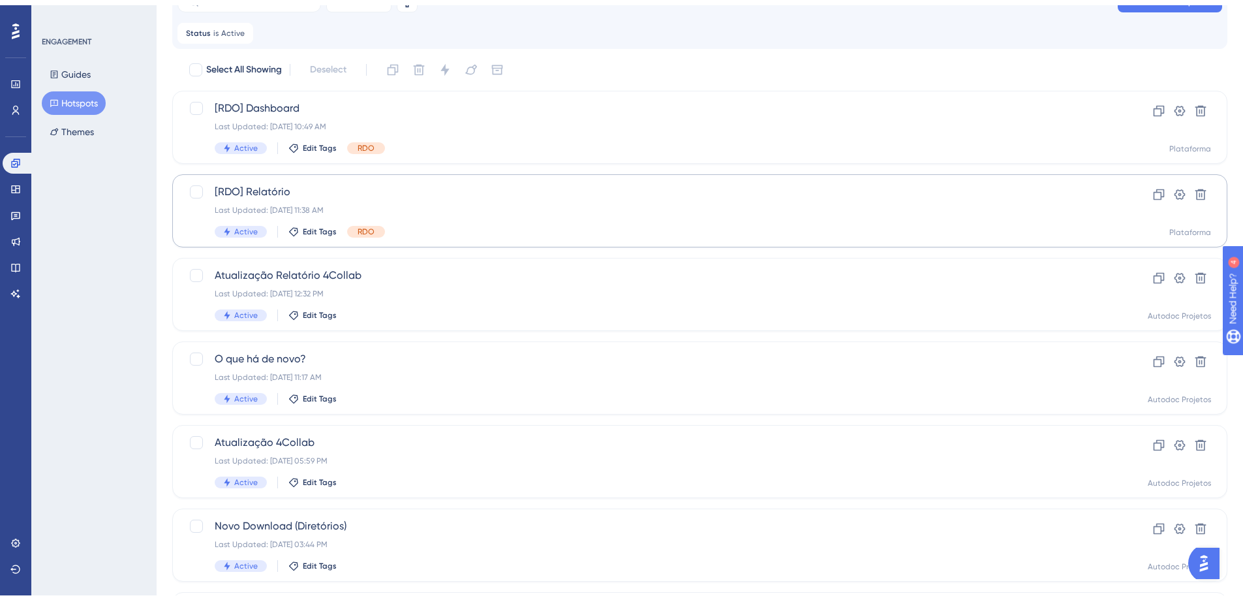
scroll to position [168, 0]
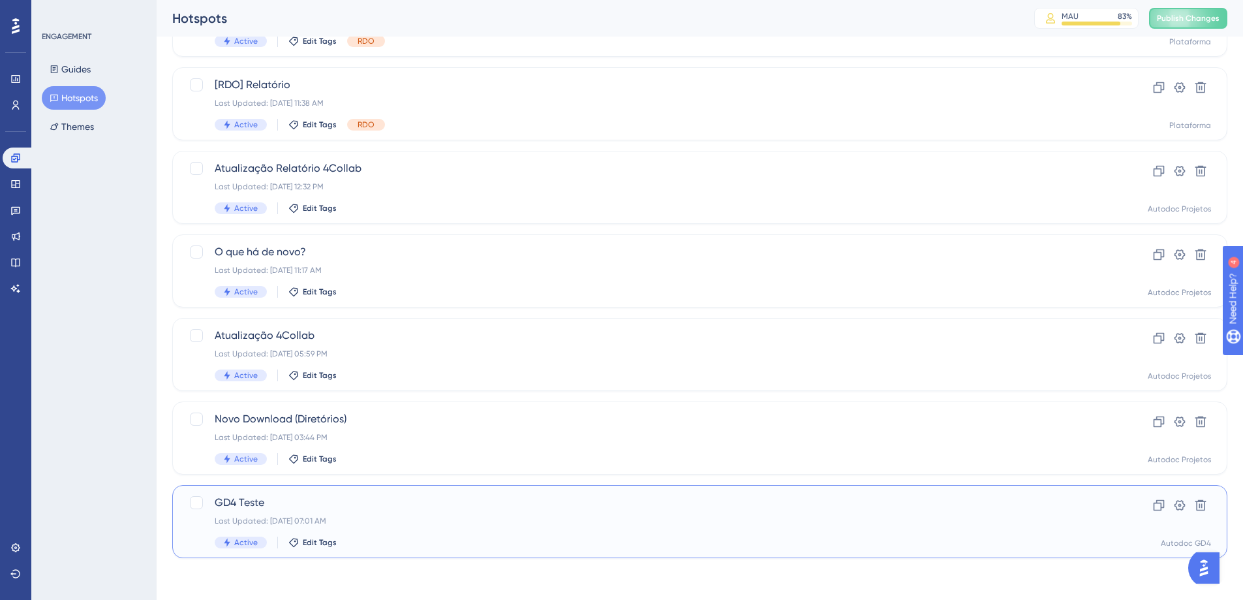
click at [425, 514] on div "GD4 Teste Last Updated: 22 de jul. de 2025 07:01 AM Active Edit Tags" at bounding box center [648, 522] width 866 height 54
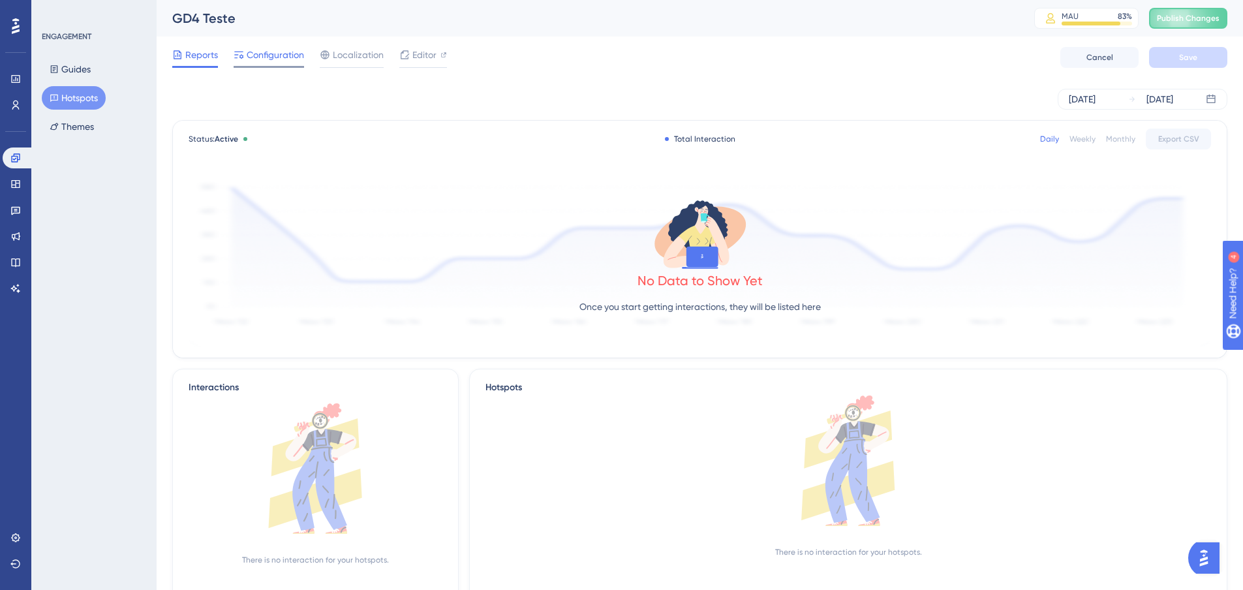
click at [291, 54] on span "Configuration" at bounding box center [275, 55] width 57 height 16
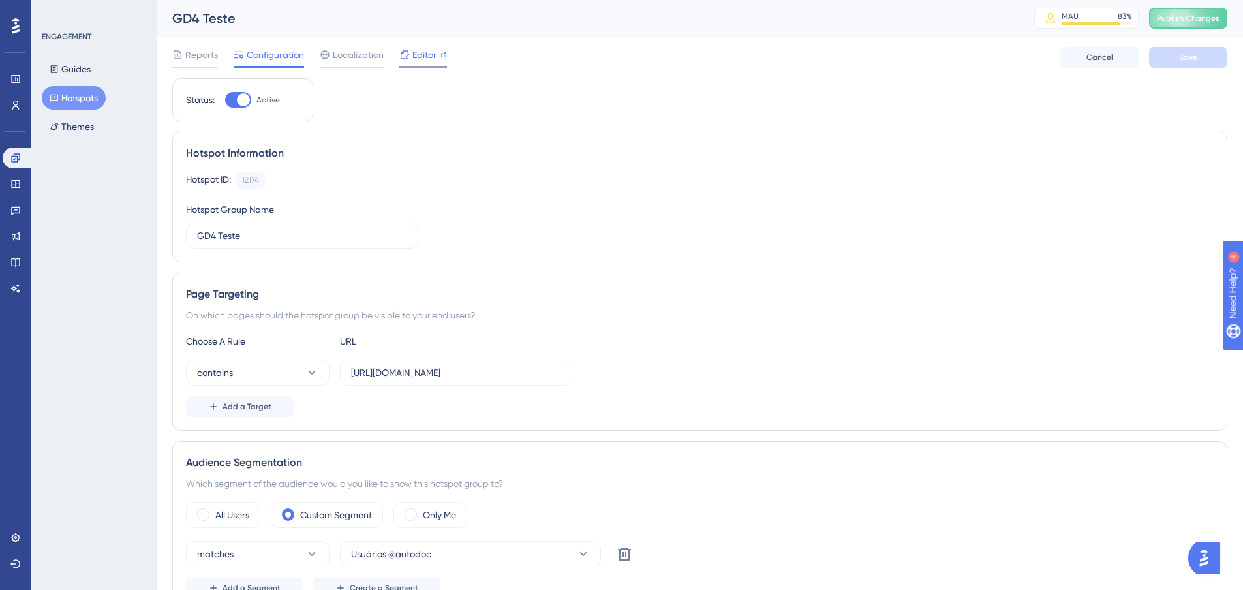
click at [422, 59] on span "Editor" at bounding box center [424, 55] width 24 height 16
